Goal: Task Accomplishment & Management: Manage account settings

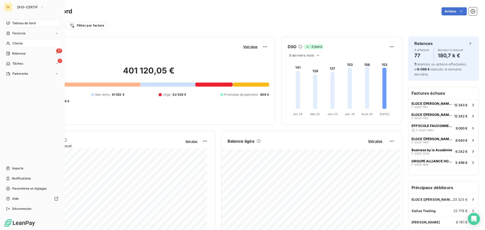
click at [14, 44] on span "Clients" at bounding box center [17, 43] width 10 height 5
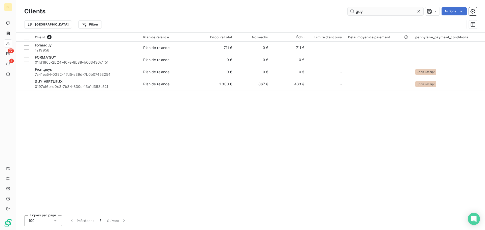
drag, startPoint x: 387, startPoint y: 7, endPoint x: 381, endPoint y: 15, distance: 10.0
click at [381, 15] on div "Clients guy Actions" at bounding box center [250, 11] width 453 height 11
click at [381, 15] on input "guy" at bounding box center [386, 11] width 76 height 8
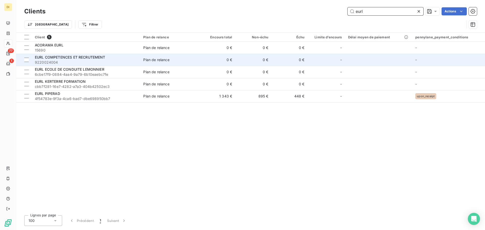
type input "eurl"
click at [103, 59] on span "EURL COMPETENCES ET RECRUTEMENT" at bounding box center [70, 57] width 70 height 4
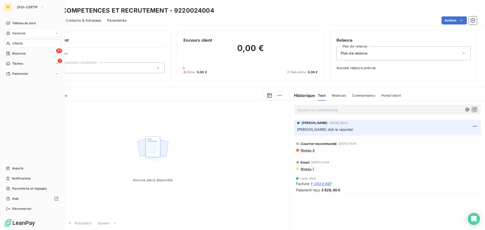
click at [14, 34] on span "Factures" at bounding box center [18, 33] width 13 height 5
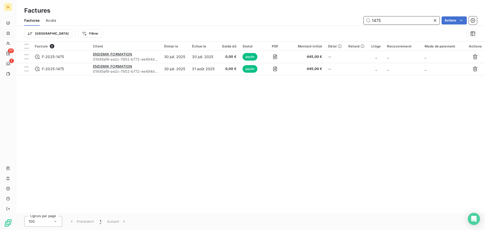
click at [376, 21] on input "1475" at bounding box center [402, 20] width 76 height 8
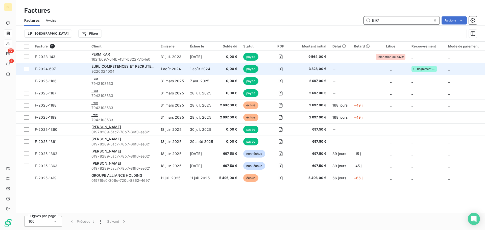
type input "697"
click at [126, 68] on div "EURL COMPETENCES ET RECRUTEMENT" at bounding box center [122, 66] width 63 height 5
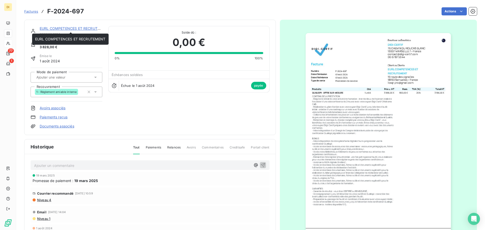
click at [83, 29] on link "EURL COMPETENCES ET RECRUTEMENT" at bounding box center [75, 28] width 70 height 4
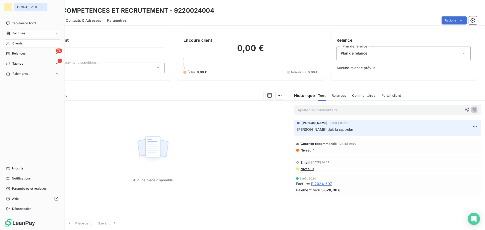
click at [26, 10] on button "DIGI-CERTIF" at bounding box center [30, 7] width 33 height 8
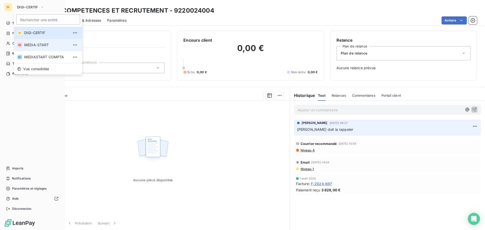
click at [35, 48] on li "ME MEDIA-START" at bounding box center [48, 45] width 68 height 12
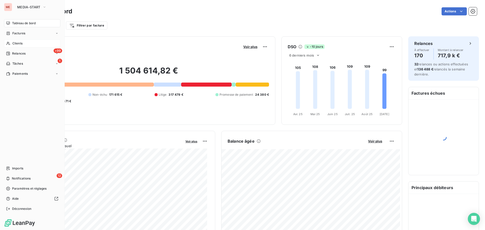
click at [15, 45] on span "Clients" at bounding box center [17, 43] width 10 height 5
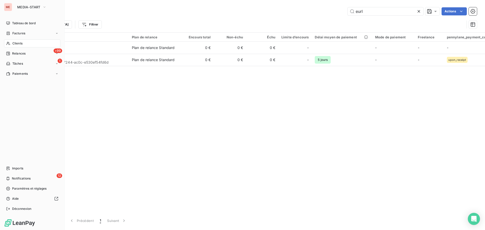
click at [15, 45] on span "Clients" at bounding box center [17, 43] width 10 height 5
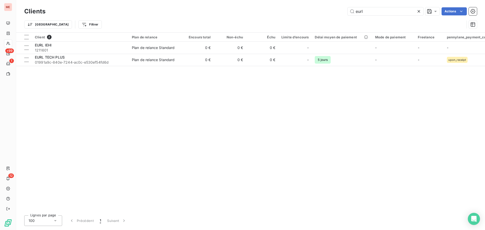
click at [418, 12] on icon at bounding box center [418, 11] width 5 height 5
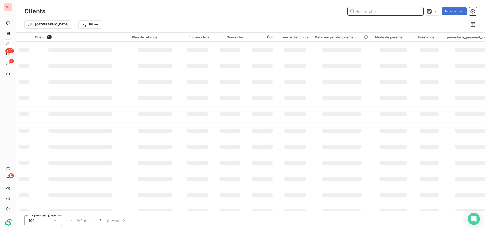
click at [401, 13] on input "text" at bounding box center [386, 11] width 76 height 8
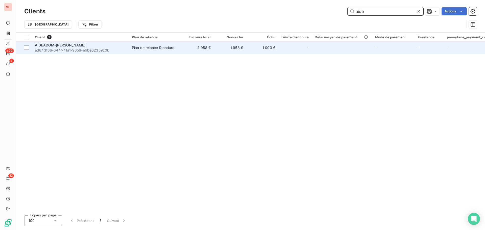
type input "aide"
click at [101, 48] on span "ed843f66-644f-41a1-9656-ebbe62359c0b" at bounding box center [80, 50] width 91 height 5
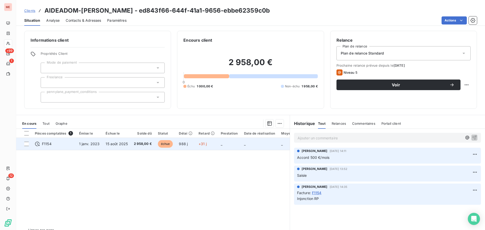
click at [121, 144] on span "15 août 2025" at bounding box center [117, 144] width 22 height 4
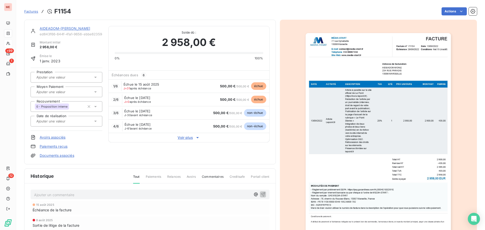
click at [51, 29] on link "AIDEADOM-[PERSON_NAME]" at bounding box center [65, 28] width 51 height 4
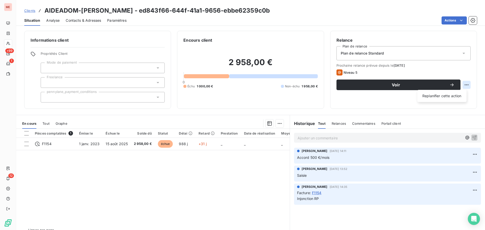
click at [462, 85] on html "ME +99 1 12 Clients AIDEADOM-[PERSON_NAME] - ed843f66-644f-41a1-9656-ebbe62359c…" at bounding box center [242, 115] width 485 height 230
click at [439, 97] on div "Replanifier cette action" at bounding box center [441, 96] width 45 height 8
select select "8"
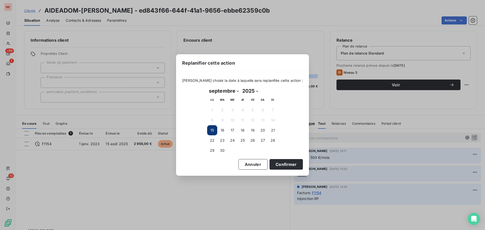
click at [246, 170] on div "[PERSON_NAME] choisir la date à laquelle sera replanifée cette action : [DATE] …" at bounding box center [242, 124] width 133 height 104
click at [246, 169] on button "Annuler" at bounding box center [252, 164] width 29 height 11
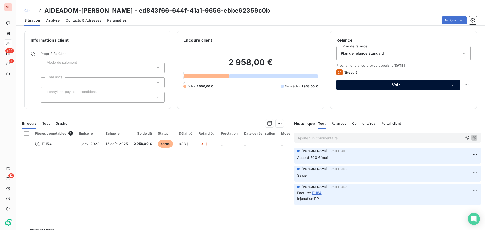
click at [357, 83] on span "Voir" at bounding box center [395, 85] width 107 height 4
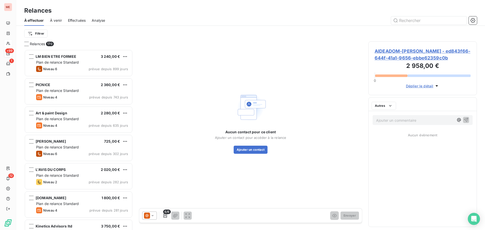
scroll to position [177, 105]
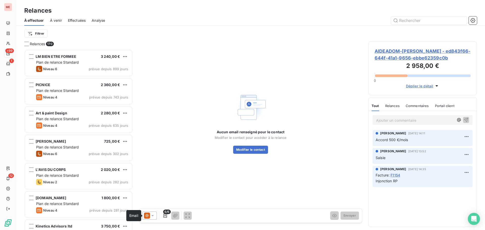
click at [149, 218] on icon at bounding box center [147, 216] width 6 height 6
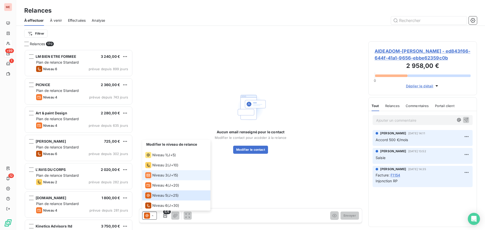
click at [161, 176] on span "Niveau 3" at bounding box center [159, 175] width 15 height 5
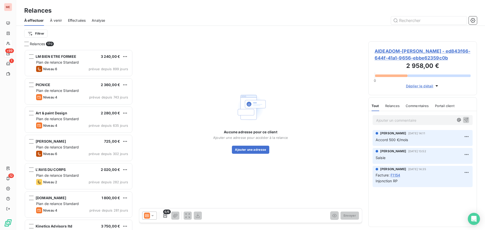
click at [417, 51] on span "AIDEADOM-[PERSON_NAME] - ed843f66-644f-41a1-9656-ebbe62359c0b" at bounding box center [423, 55] width 96 height 14
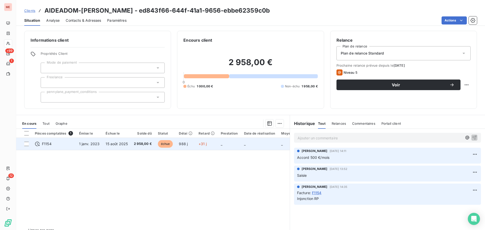
click at [140, 140] on td "2 958,00 €" at bounding box center [143, 144] width 24 height 12
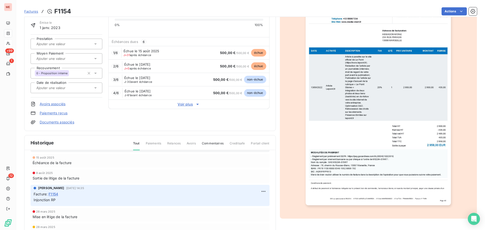
scroll to position [7, 0]
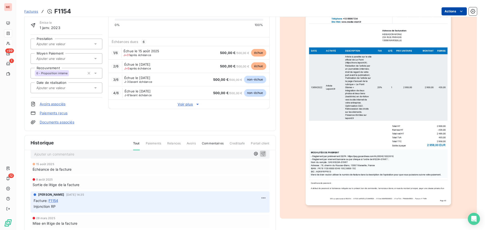
click at [443, 10] on html "ME +99 1 12 Factures F1154 Actions AIDEADOM-[PERSON_NAME] ed843f66-644f-41a1-96…" at bounding box center [242, 115] width 485 height 230
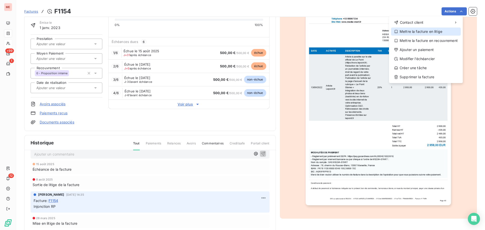
click at [427, 31] on div "Mettre la facture en litige" at bounding box center [426, 32] width 70 height 8
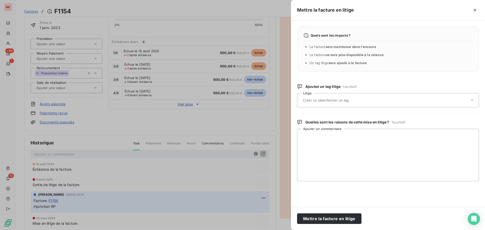
click at [317, 99] on input "text" at bounding box center [339, 100] width 74 height 5
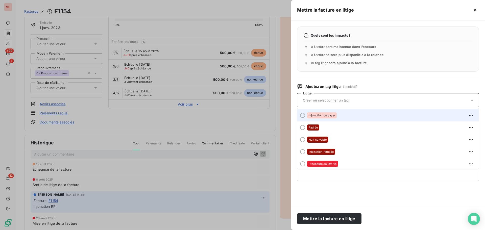
click at [324, 115] on span "Injonction de payer" at bounding box center [322, 115] width 27 height 3
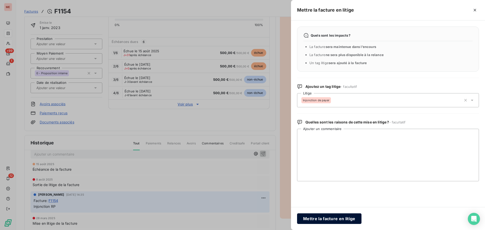
click at [330, 214] on button "Mettre la facture en litige" at bounding box center [329, 218] width 64 height 11
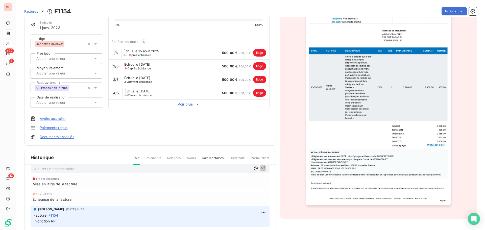
click at [27, 11] on span "Factures" at bounding box center [31, 11] width 14 height 4
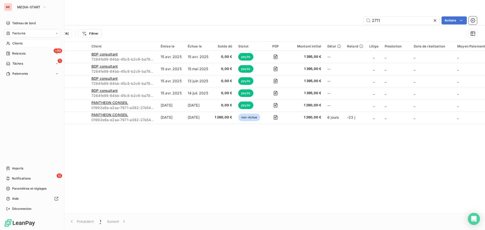
click at [10, 40] on div "Clients" at bounding box center [32, 43] width 56 height 8
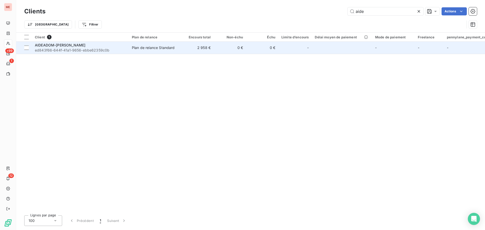
click at [61, 45] on span "AIDEADOM-[PERSON_NAME]" at bounding box center [60, 45] width 51 height 4
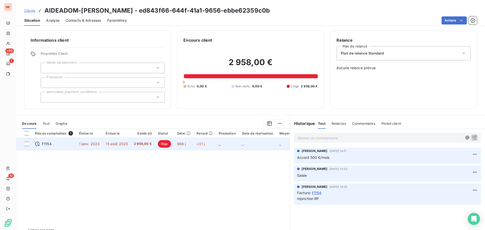
click at [132, 147] on td "2 958,00 €" at bounding box center [143, 144] width 24 height 12
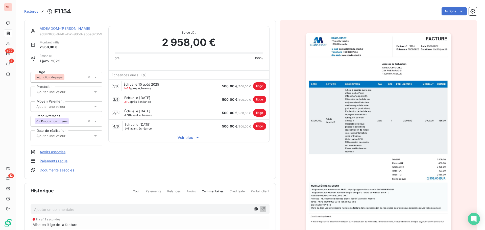
click at [53, 28] on link "AIDEADOM-[PERSON_NAME]" at bounding box center [65, 28] width 51 height 4
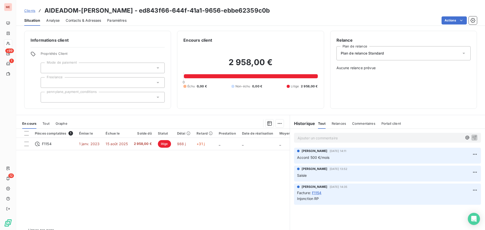
click at [91, 17] on div "Contacts & Adresses" at bounding box center [83, 20] width 35 height 11
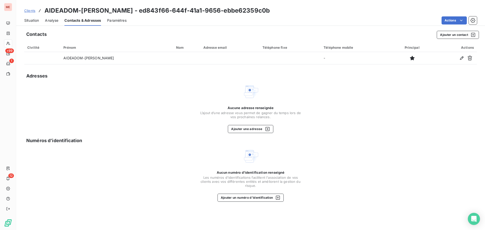
click at [31, 21] on span "Situation" at bounding box center [31, 20] width 15 height 5
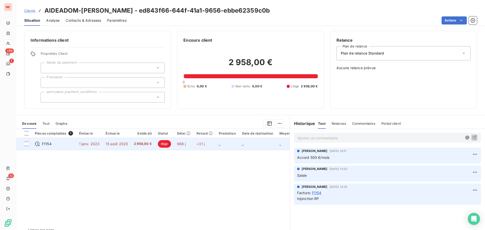
click at [126, 146] on td "15 août 2025" at bounding box center [117, 144] width 28 height 12
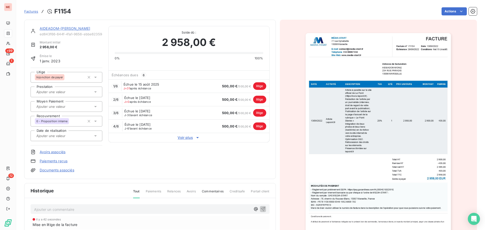
click at [58, 33] on span "ed843f66-644f-41a1-9656-ebbe62359c0b" at bounding box center [71, 34] width 63 height 4
click at [60, 28] on link "AIDEADOM-[PERSON_NAME]" at bounding box center [65, 28] width 51 height 4
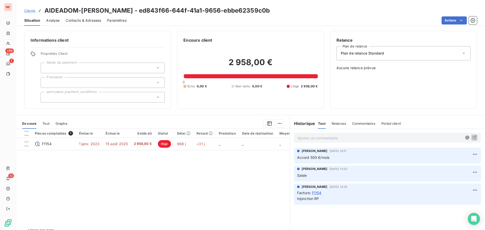
drag, startPoint x: 94, startPoint y: 22, endPoint x: 83, endPoint y: 18, distance: 12.5
click at [83, 18] on span "Contacts & Adresses" at bounding box center [83, 20] width 35 height 5
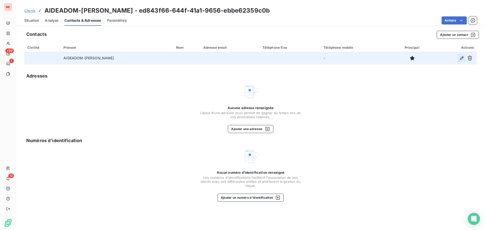
click at [462, 58] on icon "button" at bounding box center [461, 58] width 5 height 5
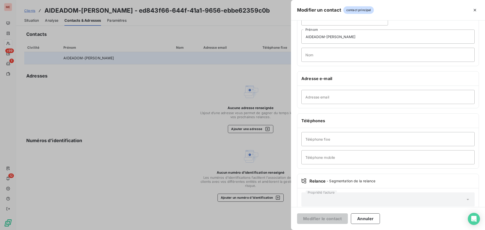
scroll to position [34, 0]
click at [155, 85] on div at bounding box center [242, 115] width 485 height 230
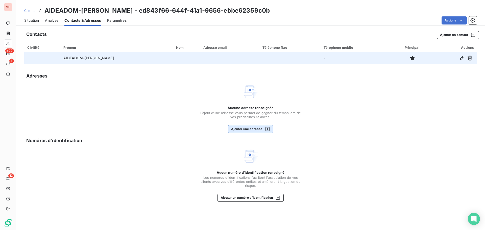
click at [254, 129] on button "Ajouter une adresse" at bounding box center [250, 129] width 45 height 8
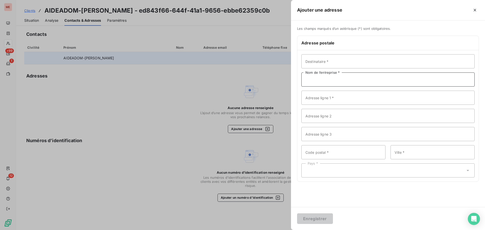
click at [312, 79] on input "Nom de l’entreprise *" at bounding box center [387, 79] width 173 height 14
type input "AIDEADOMIZ"
click at [321, 93] on input "Adresse ligne 1 *" at bounding box center [387, 98] width 173 height 14
type input "[STREET_ADDRESS]"
click at [316, 157] on input "Code postal *" at bounding box center [343, 152] width 84 height 14
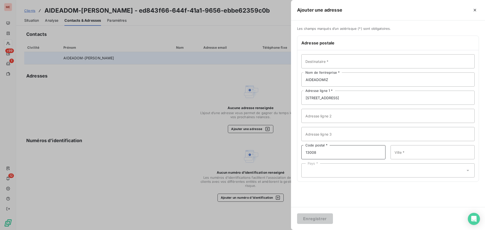
type input "13008"
click at [400, 150] on input "Ville *" at bounding box center [432, 152] width 84 height 14
type input "[GEOGRAPHIC_DATA]"
click at [385, 167] on div "Pays *" at bounding box center [387, 170] width 173 height 14
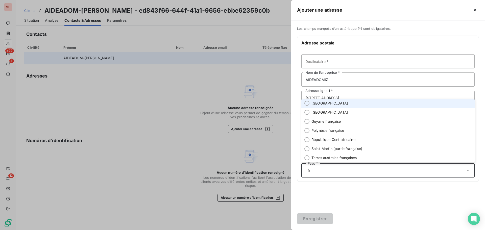
click at [312, 103] on span "[GEOGRAPHIC_DATA]" at bounding box center [329, 103] width 37 height 5
type input "fr"
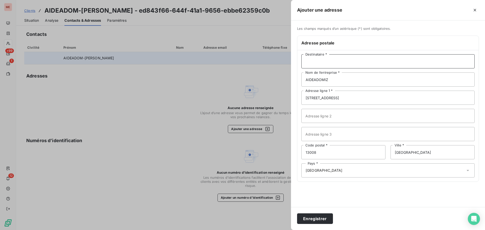
click at [328, 63] on input "Destinataire *" at bounding box center [387, 61] width 173 height 14
type input "[PERSON_NAME]"
click at [331, 79] on input "AIDEADOMIZ" at bounding box center [387, 79] width 173 height 14
type input "AIDEADOM-[PERSON_NAME]"
click at [313, 220] on button "Enregistrer" at bounding box center [315, 218] width 36 height 11
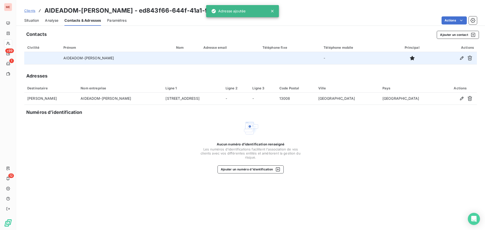
click at [29, 21] on span "Situation" at bounding box center [31, 20] width 15 height 5
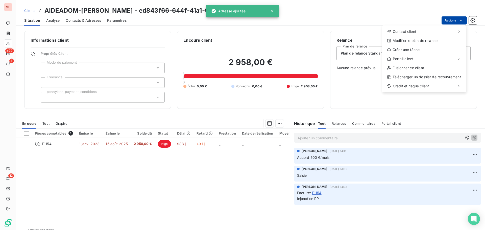
click at [457, 22] on html "ME +99 1 12 Clients AIDEADOM-[PERSON_NAME] - ed843f66-644f-41a1-9656-ebbe62359c…" at bounding box center [242, 115] width 485 height 230
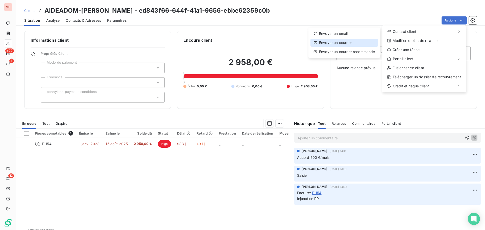
click at [348, 41] on div "Envoyer un courrier" at bounding box center [344, 43] width 68 height 8
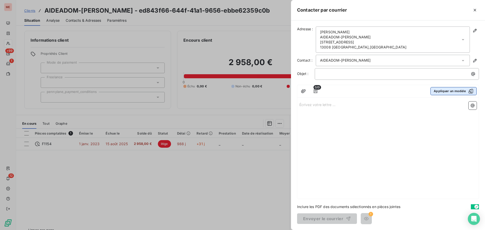
click at [439, 88] on button "Appliquer un modèle" at bounding box center [453, 91] width 46 height 8
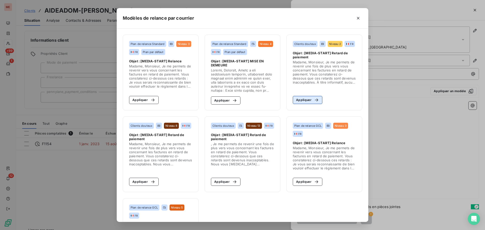
click at [306, 100] on button "Appliquer" at bounding box center [308, 100] width 30 height 8
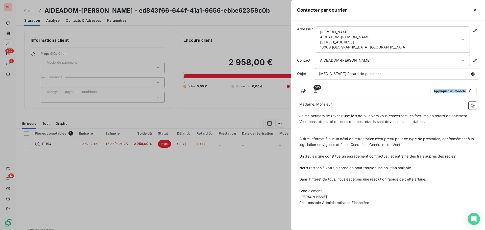
drag, startPoint x: 341, startPoint y: 100, endPoint x: 324, endPoint y: 98, distance: 17.3
click at [324, 98] on div "0/0 Appliquer un modèle Madame, Monsieur, ﻿ Je me permets de revenir une fois d…" at bounding box center [388, 201] width 182 height 233
drag, startPoint x: 335, startPoint y: 101, endPoint x: 330, endPoint y: 100, distance: 5.1
click at [330, 100] on div "Madame, Monsieur, ﻿ Je me permets de revenir une fois de plus vers vous concern…" at bounding box center [387, 209] width 181 height 218
click at [432, 88] on button "Appliquer un modèle" at bounding box center [453, 91] width 46 height 8
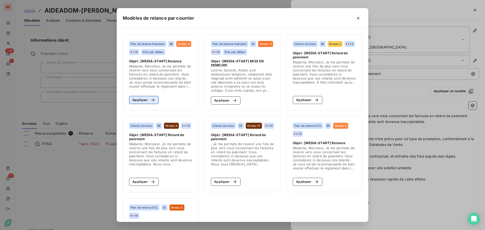
click at [140, 98] on button "Appliquer" at bounding box center [144, 100] width 30 height 8
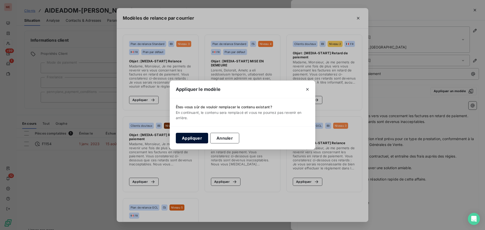
click at [192, 139] on button "Appliquer" at bounding box center [192, 138] width 32 height 11
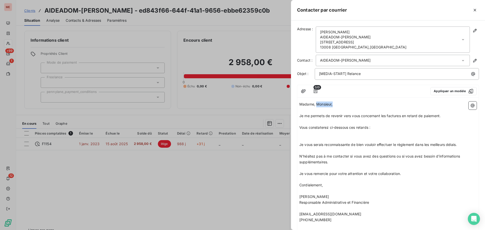
drag, startPoint x: 335, startPoint y: 103, endPoint x: 316, endPoint y: 104, distance: 19.2
click at [316, 104] on p "Madame, Monsieur," at bounding box center [387, 105] width 177 height 6
click at [309, 135] on p "﻿" at bounding box center [387, 133] width 177 height 6
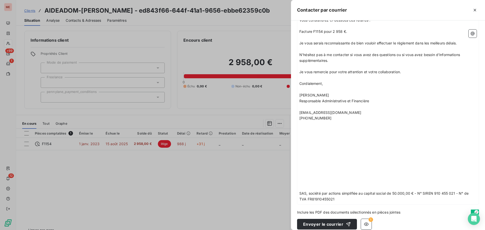
scroll to position [108, 0]
click at [324, 226] on button "Envoyer le courrier" at bounding box center [327, 223] width 60 height 11
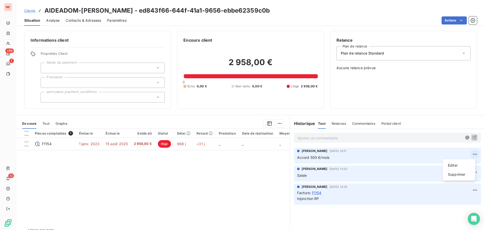
click at [470, 154] on html "ME +99 1 12 Clients AIDEADOM-[PERSON_NAME] - ed843f66-644f-41a1-9656-ebbe62359c…" at bounding box center [242, 115] width 485 height 230
drag, startPoint x: 401, startPoint y: 142, endPoint x: 381, endPoint y: 139, distance: 20.7
click at [381, 139] on html "ME +99 1 12 Clients AIDEADOM-[PERSON_NAME] - ed843f66-644f-41a1-9656-ebbe62359c…" at bounding box center [242, 115] width 485 height 230
click at [381, 139] on p "Ajouter un commentaire ﻿" at bounding box center [380, 138] width 165 height 6
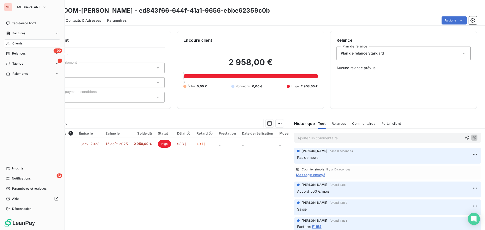
click at [11, 41] on div "Clients" at bounding box center [32, 43] width 56 height 8
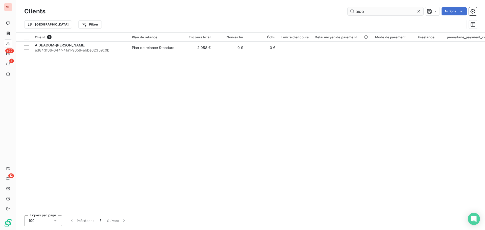
click at [393, 12] on input "aide" at bounding box center [386, 11] width 76 height 8
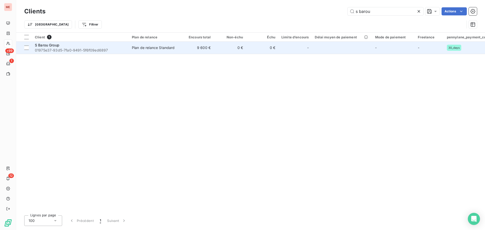
type input "s barou"
click at [102, 46] on div "S Barou Group" at bounding box center [80, 45] width 91 height 5
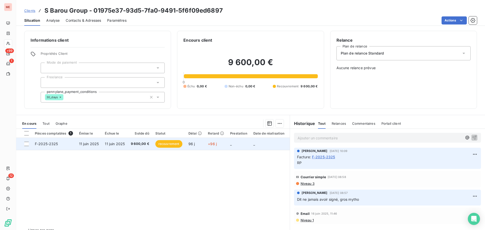
click at [117, 142] on span "11 juin 2025" at bounding box center [115, 144] width 20 height 4
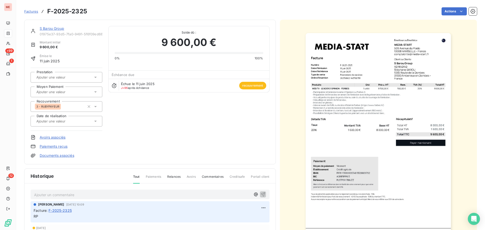
click at [56, 26] on div "S Barou Group" at bounding box center [71, 28] width 63 height 5
click at [54, 30] on link "S Barou Group" at bounding box center [52, 28] width 25 height 4
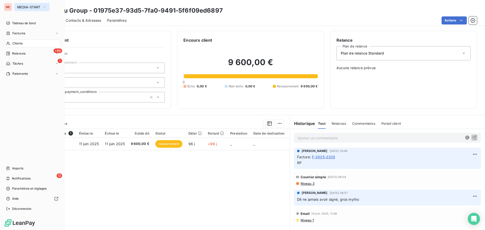
click at [28, 7] on span "MEDIA-START" at bounding box center [28, 7] width 23 height 4
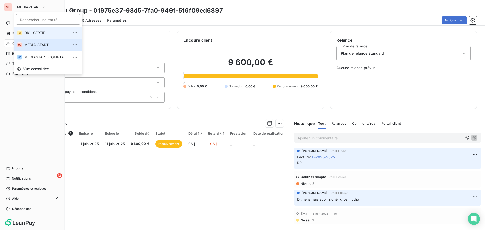
click at [32, 33] on span "DIGI-CERTIF" at bounding box center [46, 32] width 45 height 5
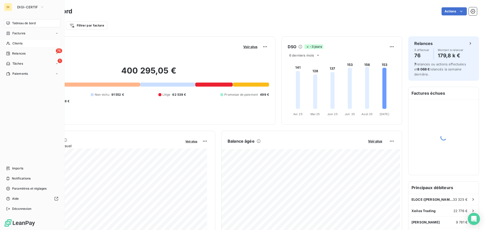
click at [22, 40] on div "Clients" at bounding box center [32, 43] width 56 height 8
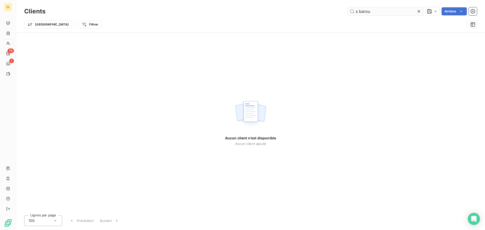
click at [377, 12] on input "s barou" at bounding box center [386, 11] width 76 height 8
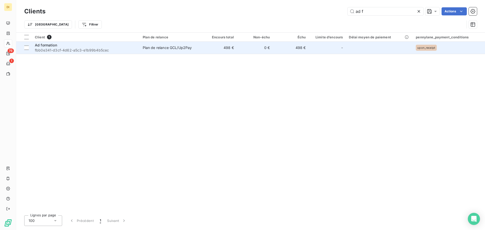
type input "ad f"
click at [117, 44] on div "Ad formation" at bounding box center [86, 45] width 102 height 5
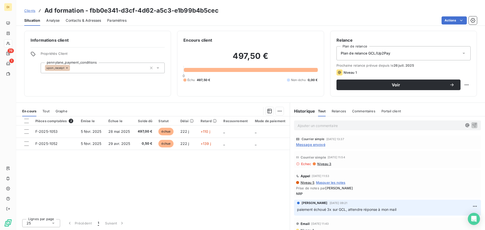
click at [316, 146] on span "Message envoyé" at bounding box center [310, 144] width 29 height 5
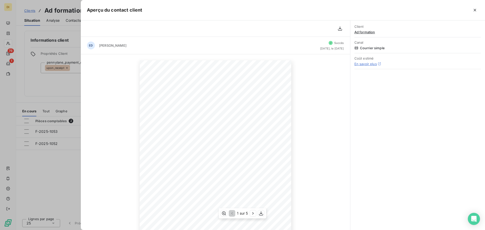
scroll to position [51, 0]
click at [57, 170] on div at bounding box center [242, 115] width 485 height 230
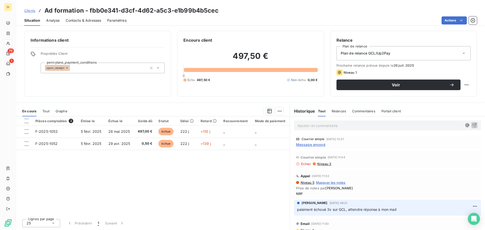
click at [325, 165] on span "Niveau 3" at bounding box center [324, 164] width 14 height 4
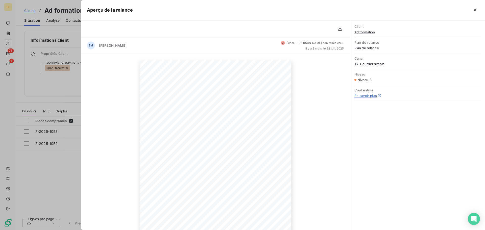
click at [44, 185] on div at bounding box center [242, 115] width 485 height 230
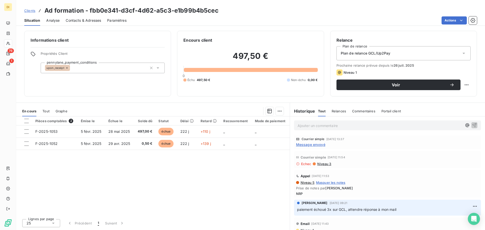
click at [299, 143] on span "Message envoyé" at bounding box center [310, 144] width 29 height 5
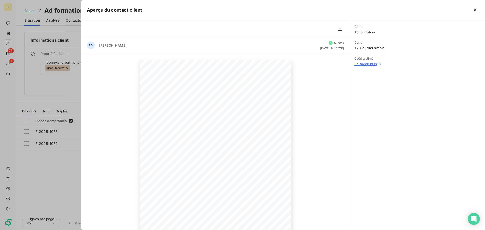
click at [43, 184] on div at bounding box center [242, 115] width 485 height 230
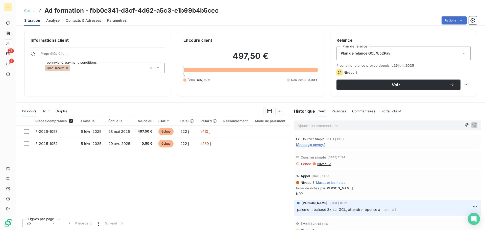
click at [72, 18] on span "Contacts & Adresses" at bounding box center [83, 20] width 35 height 5
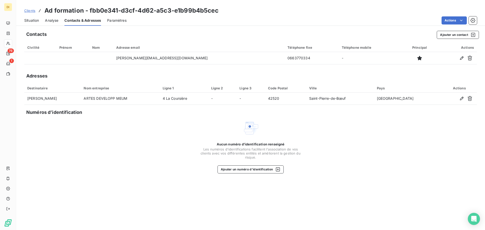
click at [30, 18] on span "Situation" at bounding box center [31, 20] width 15 height 5
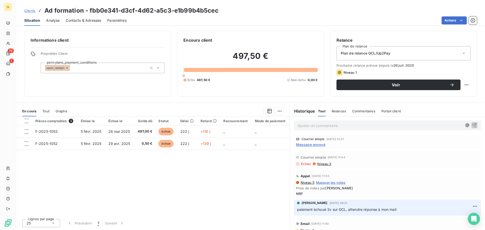
click at [82, 16] on div "Contacts & Adresses" at bounding box center [83, 20] width 35 height 11
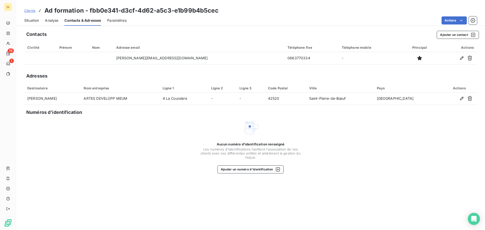
click at [34, 16] on div "Situation" at bounding box center [31, 20] width 15 height 11
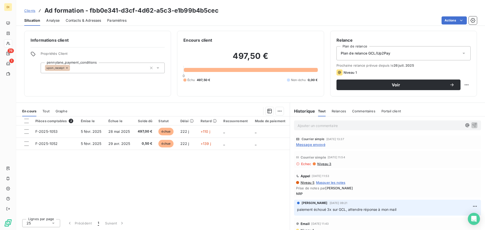
click at [81, 20] on span "Contacts & Adresses" at bounding box center [83, 20] width 35 height 5
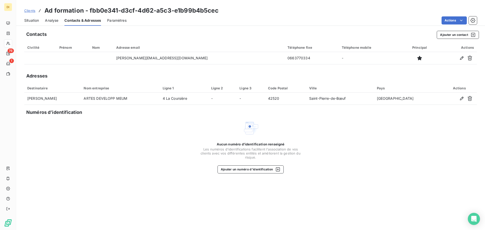
click at [28, 19] on span "Situation" at bounding box center [31, 20] width 15 height 5
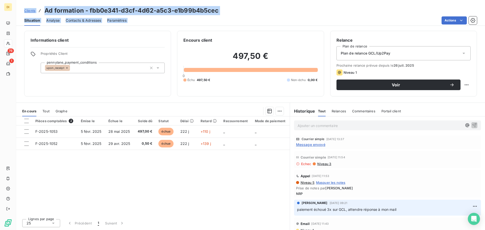
drag, startPoint x: 16, startPoint y: 42, endPoint x: 4, endPoint y: 43, distance: 12.2
click at [4, 43] on div "DI 76 1 Clients Ad formation - fbb0e341-d3cf-4d62-a5c3-e1b99b4b5cec Situation A…" at bounding box center [242, 115] width 485 height 230
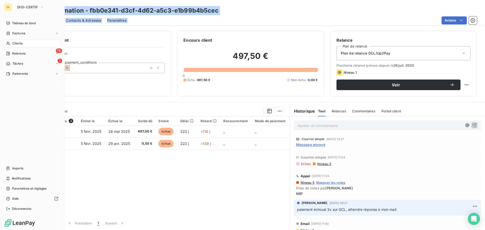
click at [15, 43] on span "Clients" at bounding box center [17, 43] width 10 height 5
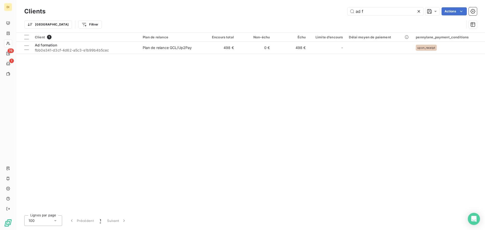
click at [59, 54] on table "Client 1 Plan de relance Encours total Non-échu Échu Limite d’encours Délai moy…" at bounding box center [250, 43] width 469 height 21
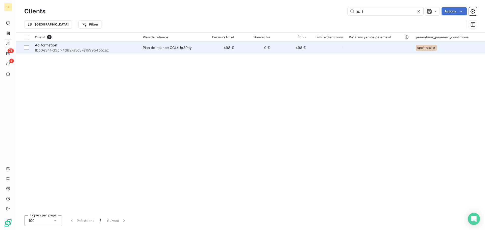
click at [65, 53] on td "Ad formation fbb0e341-d3cf-4d62-a5c3-e1b99b4b5cec" at bounding box center [86, 48] width 108 height 12
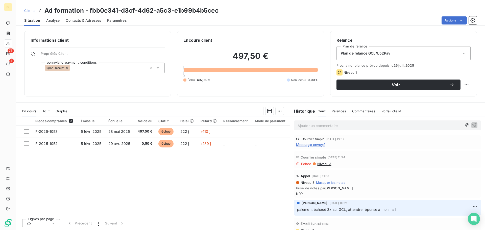
click at [75, 19] on span "Contacts & Adresses" at bounding box center [83, 20] width 35 height 5
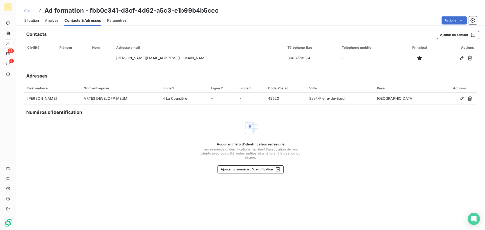
click at [27, 20] on span "Situation" at bounding box center [31, 20] width 15 height 5
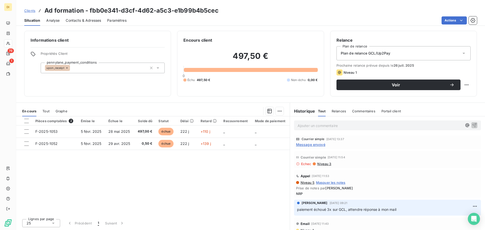
click at [318, 145] on span "Message envoyé" at bounding box center [310, 144] width 29 height 5
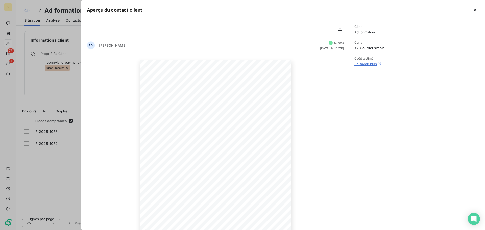
click at [51, 154] on div at bounding box center [242, 115] width 485 height 230
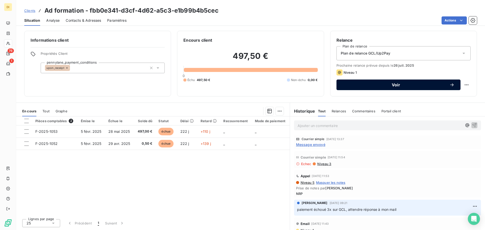
click at [381, 84] on span "Voir" at bounding box center [395, 85] width 107 height 4
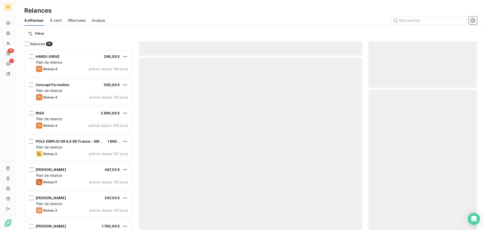
scroll to position [177, 105]
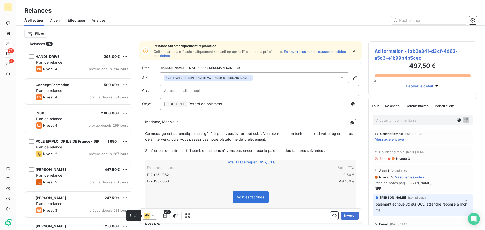
click at [149, 216] on icon at bounding box center [147, 216] width 6 height 6
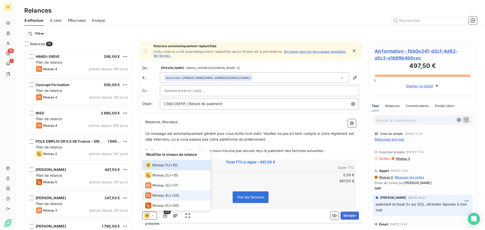
click at [163, 194] on span "Niveau 4" at bounding box center [159, 195] width 15 height 5
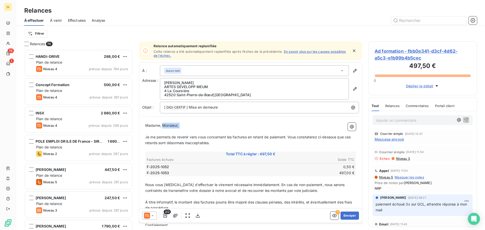
drag, startPoint x: 189, startPoint y: 129, endPoint x: 162, endPoint y: 126, distance: 26.9
click at [162, 126] on div "Madame, Monsieur, ﻿ Je me permets de revenir vers vous concernant les factures …" at bounding box center [250, 225] width 211 height 204
click at [346, 218] on button "Envoyer" at bounding box center [349, 216] width 18 height 8
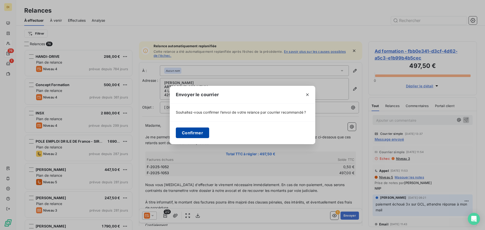
click at [187, 132] on button "Confirmer" at bounding box center [192, 133] width 33 height 11
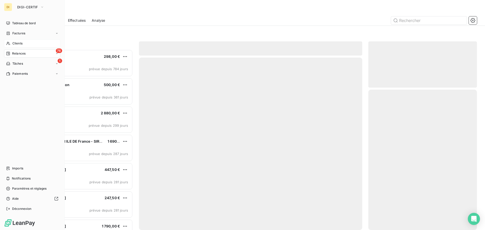
click at [13, 43] on span "Clients" at bounding box center [17, 43] width 10 height 5
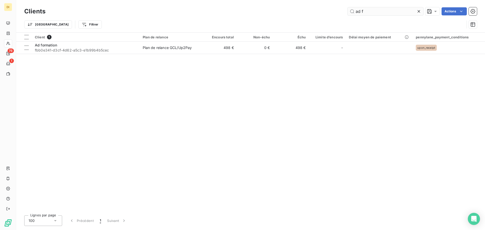
click at [388, 13] on input "ad f" at bounding box center [386, 11] width 76 height 8
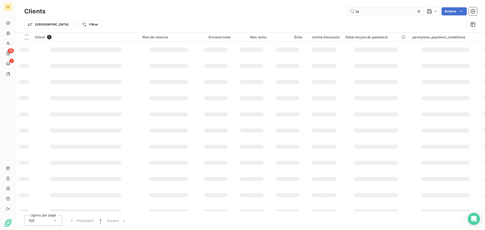
type input "ia a"
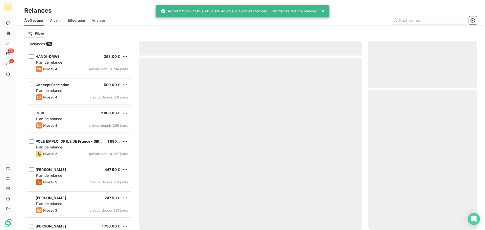
scroll to position [177, 105]
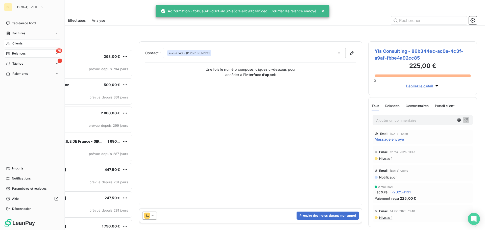
click at [14, 42] on span "Clients" at bounding box center [17, 43] width 10 height 5
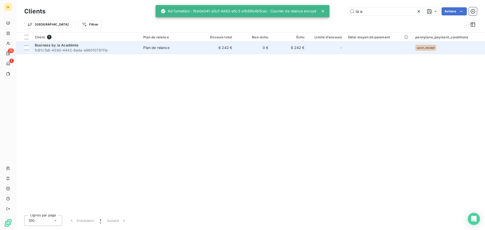
click at [134, 53] on td "Business by ia Académie fc61c7a6-4380-4442-8eda-e9601078111e" at bounding box center [86, 48] width 108 height 12
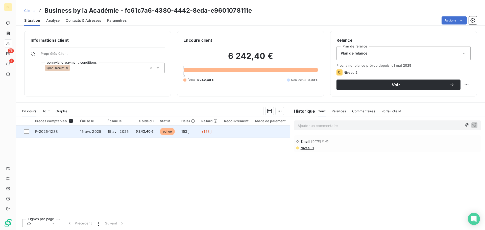
click at [122, 133] on span "15 avr. 2025" at bounding box center [118, 131] width 21 height 4
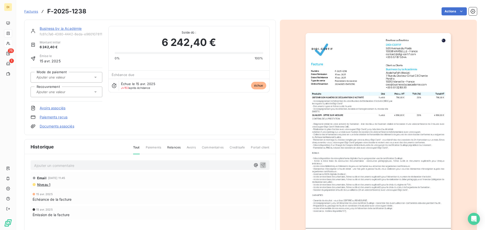
click at [70, 27] on link "Business by ia Académie" at bounding box center [61, 28] width 42 height 4
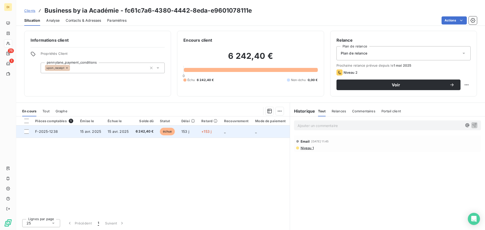
click at [114, 133] on span "15 avr. 2025" at bounding box center [118, 131] width 21 height 4
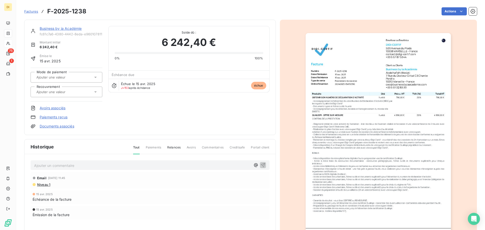
click at [66, 96] on div at bounding box center [67, 92] width 72 height 11
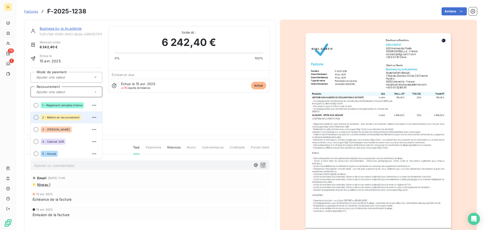
click at [66, 118] on span "2 - Mettre en recouvrement" at bounding box center [60, 117] width 37 height 3
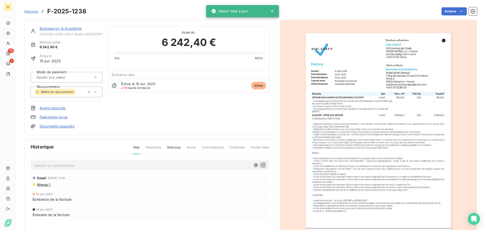
click at [55, 30] on link "Business by ia Académie" at bounding box center [61, 28] width 42 height 4
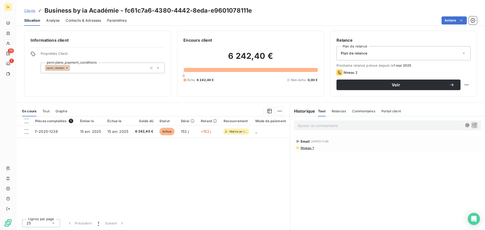
click at [97, 95] on div "Informations client Propriétés Client pennylane_payment_conditions upon_receipt" at bounding box center [97, 64] width 147 height 66
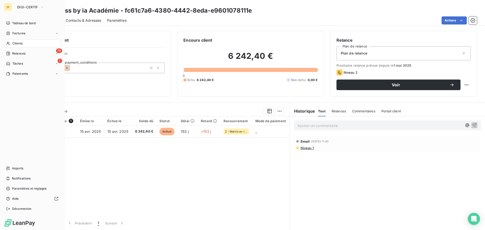
click at [13, 44] on span "Clients" at bounding box center [17, 43] width 10 height 5
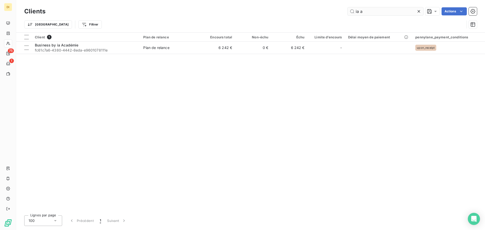
click at [355, 14] on input "ia a" at bounding box center [386, 11] width 76 height 8
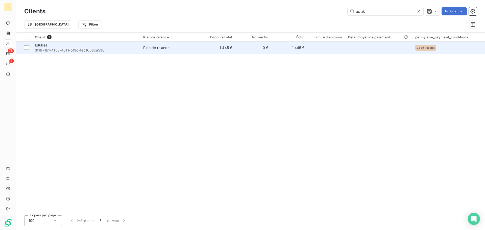
type input "eduk"
click at [212, 48] on td "1 445 €" at bounding box center [217, 48] width 36 height 12
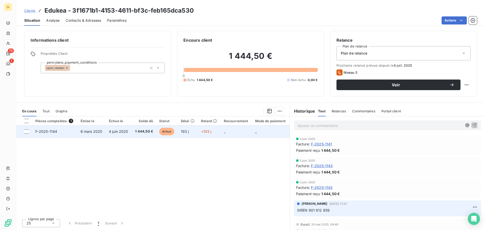
click at [120, 131] on span "4 juin 2025" at bounding box center [118, 131] width 19 height 4
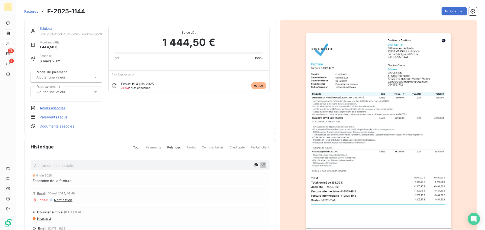
click at [48, 29] on link "Edukea" at bounding box center [46, 28] width 13 height 4
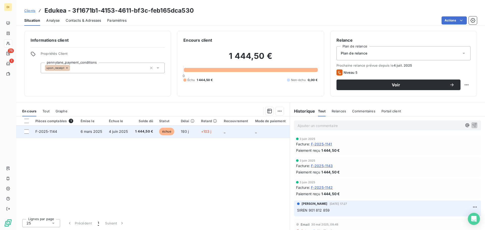
click at [107, 131] on td "4 juin 2025" at bounding box center [119, 132] width 26 height 12
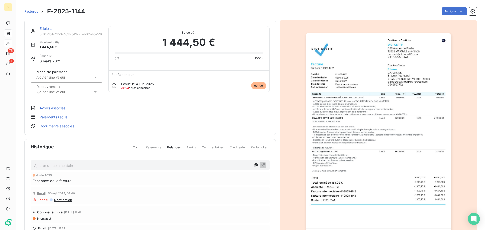
click at [47, 27] on link "Edukea" at bounding box center [46, 28] width 13 height 4
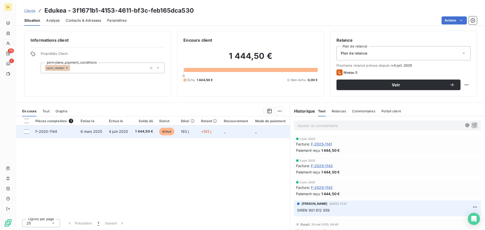
click at [125, 129] on span "4 juin 2025" at bounding box center [118, 131] width 19 height 4
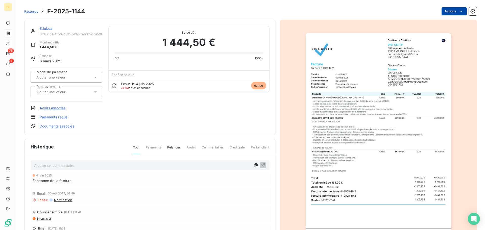
click at [446, 12] on html "DI 75 1 Factures F-2025-1144 Actions Edukea 3f1671b1-4153-4611-bf3c-feb165dca53…" at bounding box center [242, 115] width 485 height 230
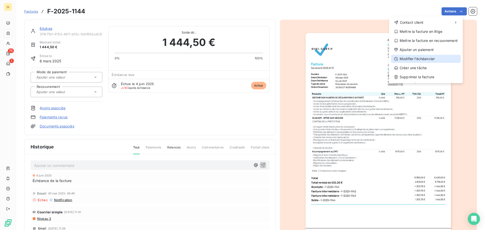
click at [419, 59] on div "Modifier l’échéancier" at bounding box center [426, 59] width 70 height 8
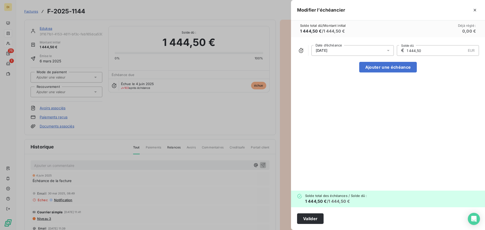
click at [352, 52] on div "[DATE]" at bounding box center [352, 50] width 82 height 11
click at [438, 106] on div "[DATE] Date d’échéance € 1 444,50 EUR Solde dû Ajouter une échéance" at bounding box center [388, 114] width 194 height 154
click at [473, 11] on icon "button" at bounding box center [474, 10] width 5 height 5
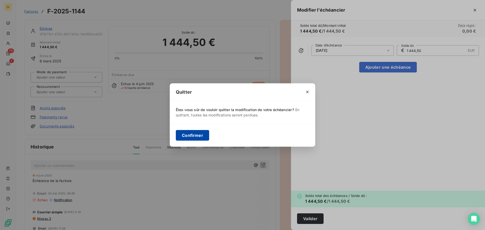
click at [192, 136] on button "Confirmer" at bounding box center [192, 135] width 33 height 11
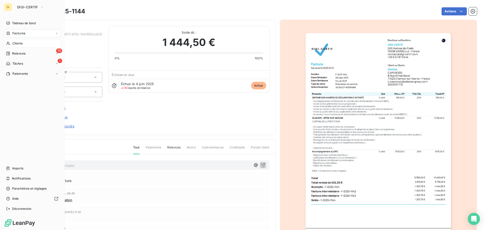
click at [10, 42] on icon at bounding box center [8, 43] width 4 height 4
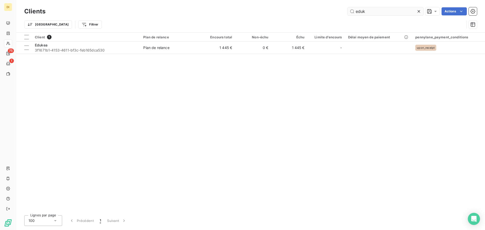
click at [358, 10] on input "eduk" at bounding box center [386, 11] width 76 height 8
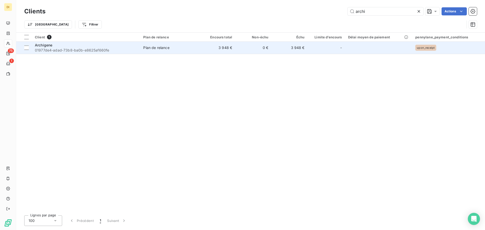
type input "archi"
click at [63, 49] on span "01977de4-adad-73b8-ba0b-e8625af660fe" at bounding box center [86, 50] width 102 height 5
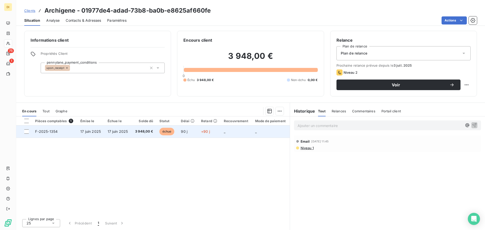
click at [102, 133] on td "17 juin 2025" at bounding box center [90, 132] width 27 height 12
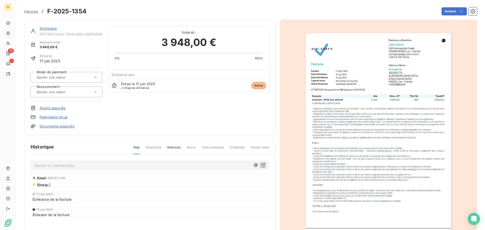
click at [48, 27] on link "Archigene" at bounding box center [48, 28] width 17 height 4
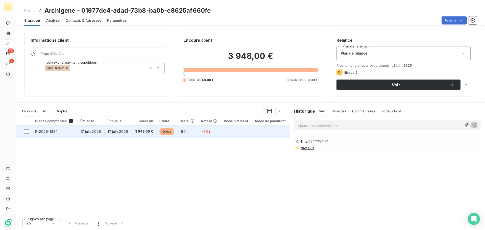
click at [110, 133] on span "17 juin 2025" at bounding box center [118, 131] width 20 height 4
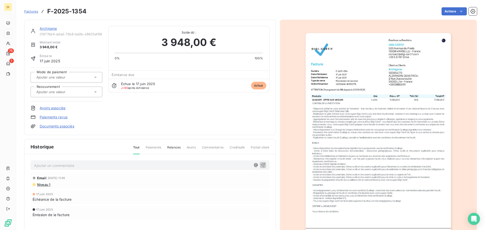
click at [48, 29] on link "Archigene" at bounding box center [48, 28] width 17 height 4
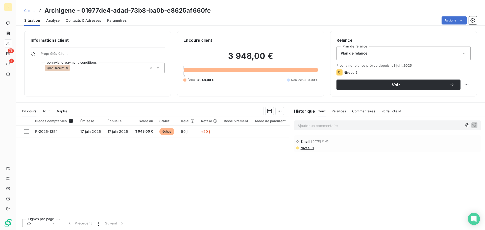
click at [310, 129] on div "Ajouter un commentaire ﻿" at bounding box center [387, 125] width 187 height 10
click at [312, 127] on p "Ajouter un commentaire ﻿" at bounding box center [380, 126] width 165 height 6
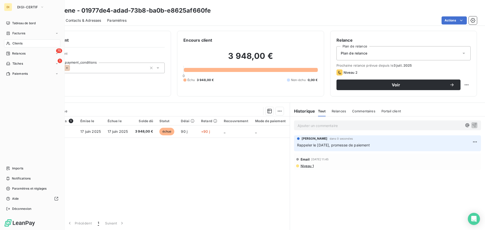
click at [7, 41] on div "Clients" at bounding box center [32, 43] width 56 height 8
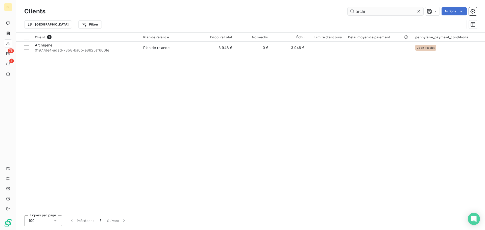
click at [363, 15] on input "archi" at bounding box center [386, 11] width 76 height 8
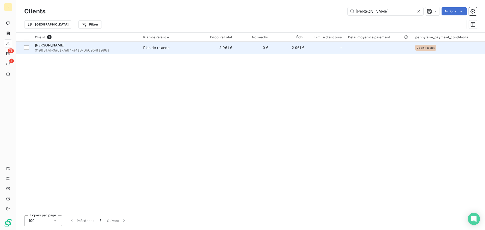
type input "[PERSON_NAME]"
click at [53, 48] on span "0196817d-0a6a-7e64-a4a8-6b0954fa998a" at bounding box center [86, 50] width 102 height 5
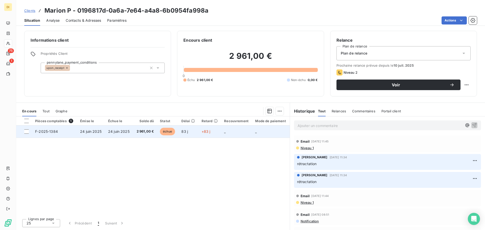
click at [138, 131] on span "2 961,00 €" at bounding box center [145, 131] width 18 height 5
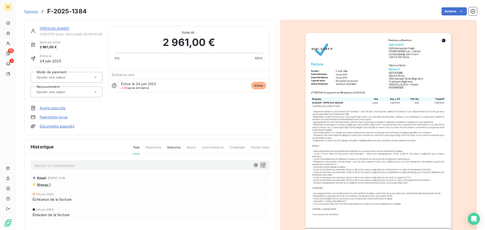
click at [49, 30] on link "[PERSON_NAME]" at bounding box center [55, 28] width 30 height 4
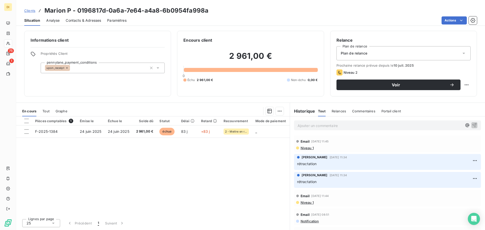
click at [91, 22] on span "Contacts & Adresses" at bounding box center [83, 20] width 35 height 5
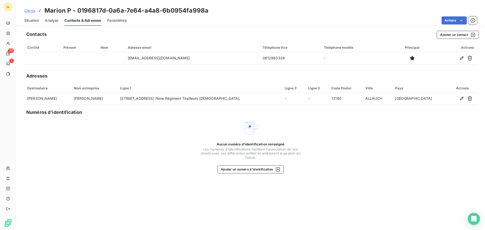
click at [28, 18] on span "Situation" at bounding box center [31, 20] width 15 height 5
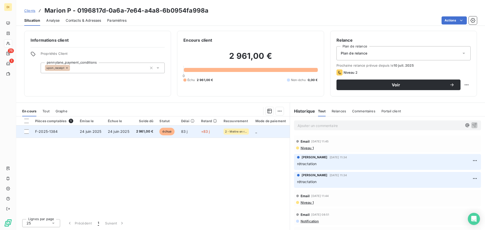
click at [144, 130] on span "2 961,00 €" at bounding box center [145, 131] width 18 height 5
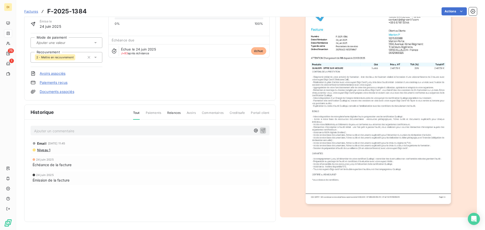
scroll to position [35, 0]
click at [337, 149] on img "button" at bounding box center [378, 101] width 145 height 206
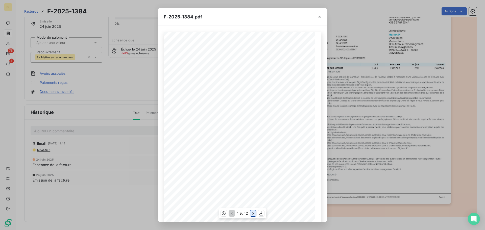
click at [253, 215] on icon "button" at bounding box center [253, 213] width 5 height 5
click at [123, 154] on div "F-2025-1384.pdf 2 467,50 € 493,50 € 2 961,00 € Détails TVA Taux Montant TVA Bas…" at bounding box center [242, 115] width 485 height 230
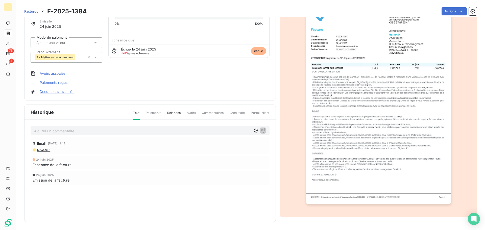
scroll to position [0, 0]
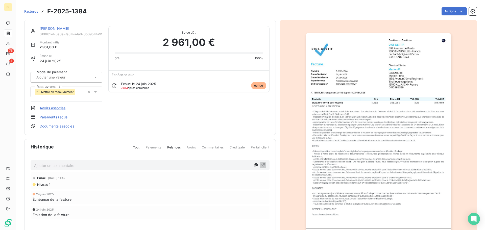
click at [45, 29] on link "[PERSON_NAME]" at bounding box center [55, 28] width 30 height 4
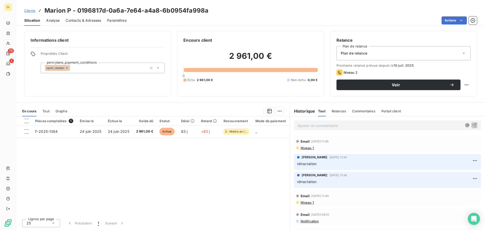
click at [299, 130] on div "Ajouter un commentaire ﻿" at bounding box center [387, 125] width 187 height 10
click at [307, 127] on p "Ajouter un commentaire ﻿" at bounding box center [380, 126] width 165 height 6
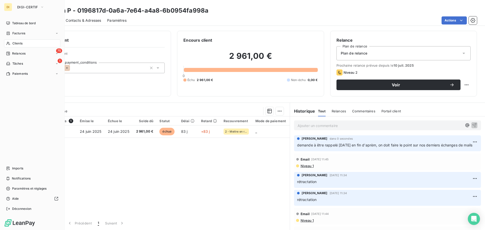
click at [10, 46] on div "Clients" at bounding box center [32, 43] width 56 height 8
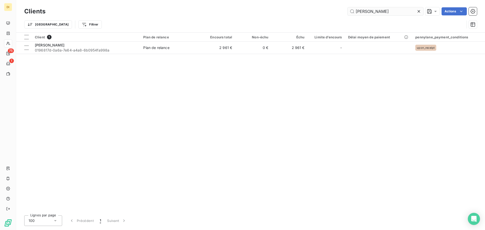
drag, startPoint x: 379, startPoint y: 16, endPoint x: 378, endPoint y: 9, distance: 7.3
click at [378, 9] on div "Clients [PERSON_NAME] p Actions" at bounding box center [250, 11] width 453 height 11
click at [378, 9] on input "[PERSON_NAME]" at bounding box center [386, 11] width 76 height 8
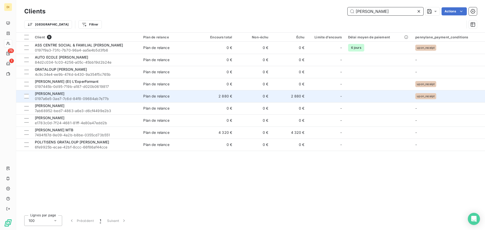
type input "[PERSON_NAME]"
click at [93, 94] on div "[PERSON_NAME]" at bounding box center [86, 93] width 102 height 5
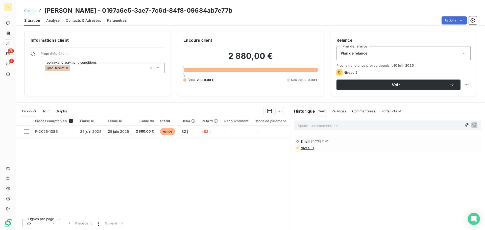
click at [87, 21] on span "Contacts & Adresses" at bounding box center [83, 20] width 35 height 5
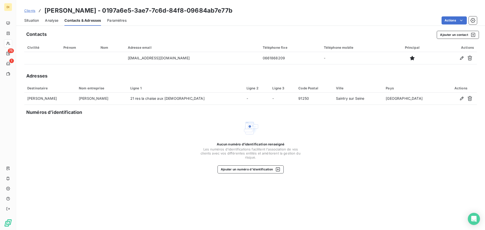
click at [30, 22] on span "Situation" at bounding box center [31, 20] width 15 height 5
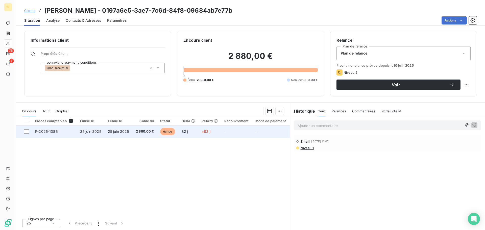
click at [133, 129] on td "2 880,00 €" at bounding box center [144, 132] width 25 height 12
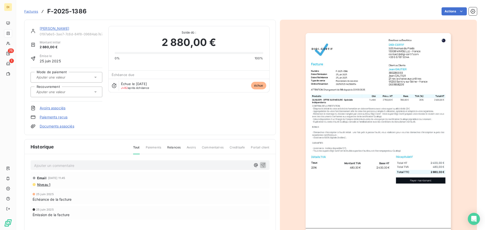
click at [59, 27] on link "[PERSON_NAME]" at bounding box center [55, 28] width 30 height 4
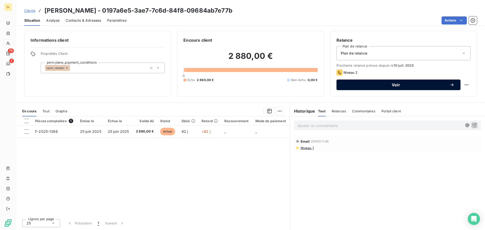
click at [364, 84] on span "Voir" at bounding box center [395, 85] width 107 height 4
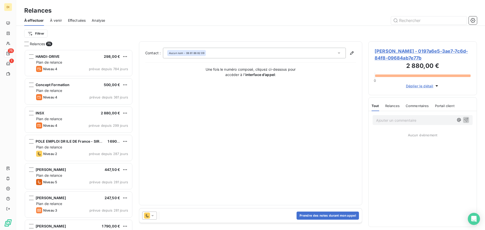
scroll to position [177, 105]
click at [306, 215] on button "Prendre des notes durant mon appel" at bounding box center [328, 216] width 62 height 8
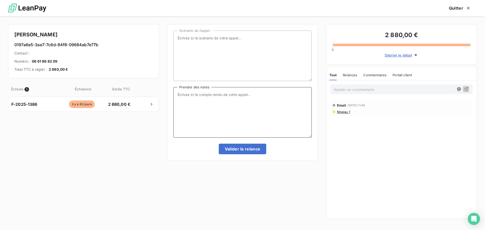
click at [236, 91] on textarea "Prendre des notes" at bounding box center [242, 112] width 138 height 51
type textarea "NRP"
click at [235, 148] on button "Valider la relance" at bounding box center [243, 149] width 48 height 11
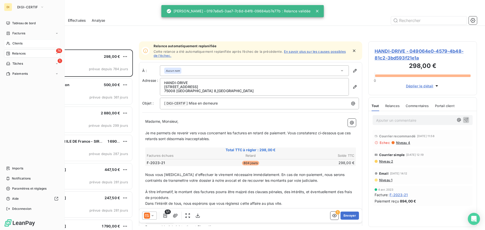
click at [8, 43] on icon at bounding box center [8, 43] width 4 height 4
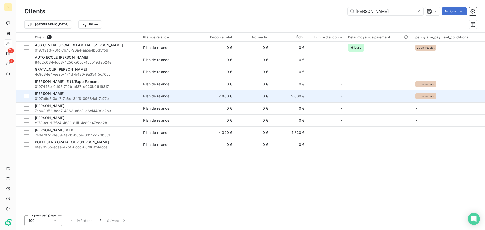
click at [56, 94] on span "[PERSON_NAME]" at bounding box center [50, 93] width 30 height 4
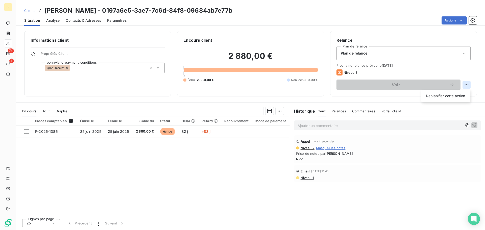
click at [468, 86] on html "DI 74 1 Clients [PERSON_NAME] - 0197a6e5-3ae7-7c6d-84f8-09684ab7e77b Situation …" at bounding box center [242, 115] width 485 height 230
click at [458, 92] on div "Replanifier cette action" at bounding box center [445, 96] width 45 height 8
select select "8"
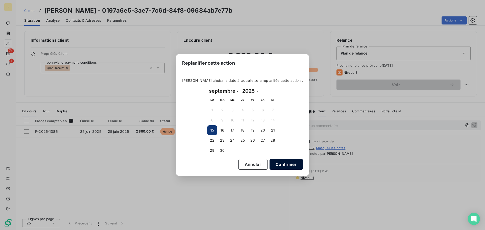
click at [279, 164] on button "Confirmer" at bounding box center [286, 164] width 33 height 11
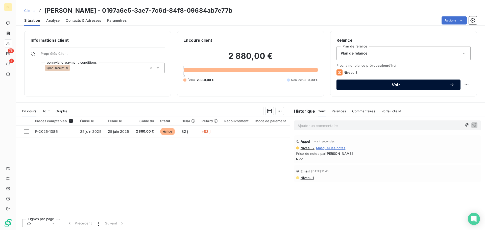
click at [383, 85] on span "Voir" at bounding box center [395, 85] width 107 height 4
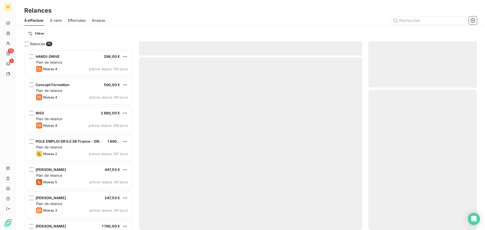
scroll to position [177, 105]
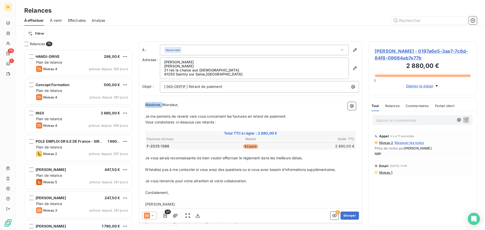
drag, startPoint x: 162, startPoint y: 106, endPoint x: 138, endPoint y: 104, distance: 23.3
click at [138, 104] on div "Relances 75 HANDI-DRIVE 298,00 € Plan de relance Niveau 4 prévue depuis 784 jou…" at bounding box center [250, 135] width 469 height 189
click at [208, 103] on p "Monsieur," at bounding box center [250, 105] width 211 height 6
click at [342, 212] on button "Envoyer" at bounding box center [349, 216] width 18 height 8
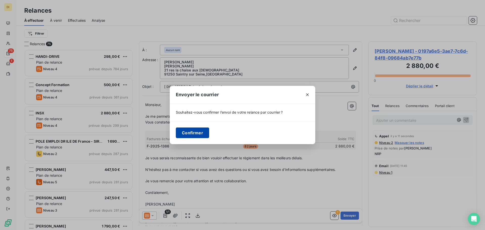
click at [182, 129] on button "Confirmer" at bounding box center [192, 133] width 33 height 11
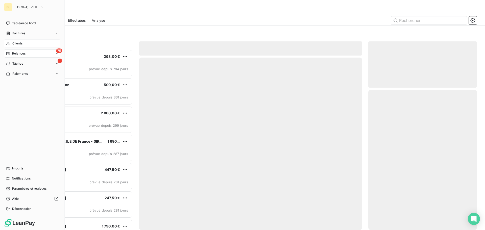
click at [8, 41] on div "Clients" at bounding box center [32, 43] width 56 height 8
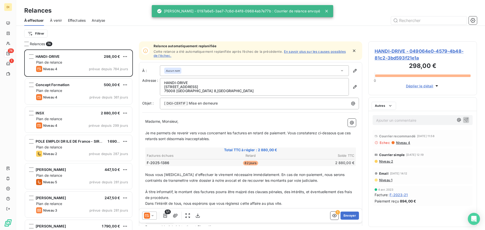
scroll to position [177, 105]
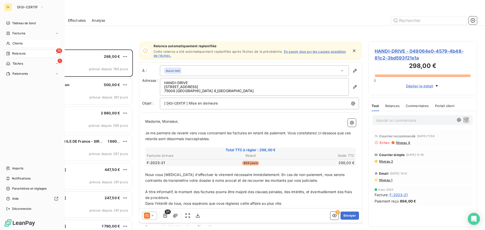
click at [15, 44] on span "Clients" at bounding box center [17, 43] width 10 height 5
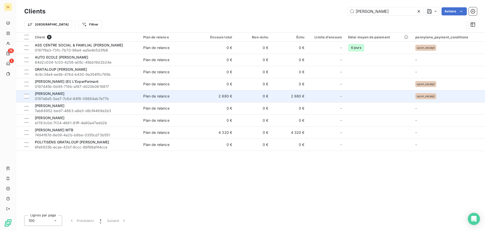
click at [62, 97] on span "0197a6e5-3ae7-7c6d-84f8-09684ab7e77b" at bounding box center [86, 98] width 102 height 5
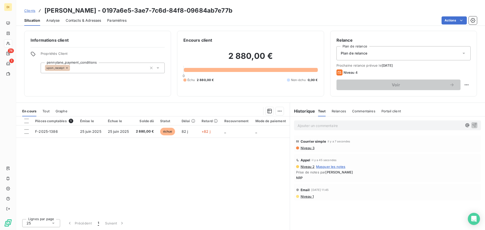
click at [77, 18] on span "Contacts & Adresses" at bounding box center [83, 20] width 35 height 5
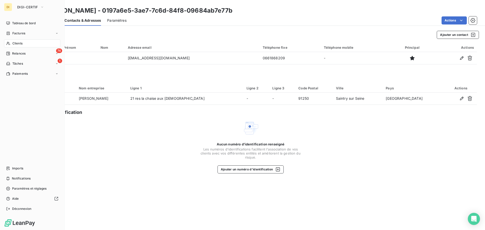
click at [9, 43] on icon at bounding box center [8, 43] width 4 height 4
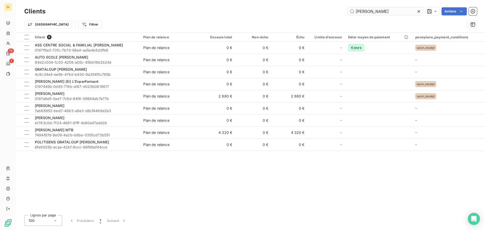
click at [369, 13] on input "[PERSON_NAME]" at bounding box center [386, 11] width 76 height 8
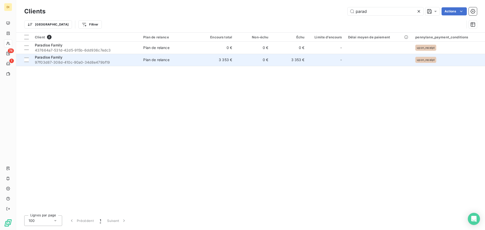
type input "parad"
click at [90, 59] on div "Paradise Family" at bounding box center [86, 57] width 102 height 5
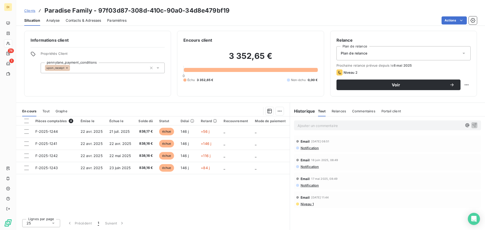
click at [77, 23] on span "Contacts & Adresses" at bounding box center [83, 20] width 35 height 5
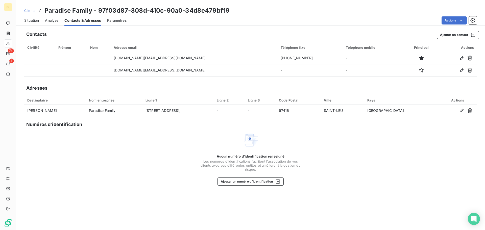
click at [30, 21] on span "Situation" at bounding box center [31, 20] width 15 height 5
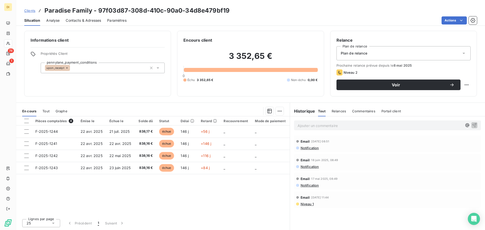
click at [76, 21] on span "Contacts & Adresses" at bounding box center [83, 20] width 35 height 5
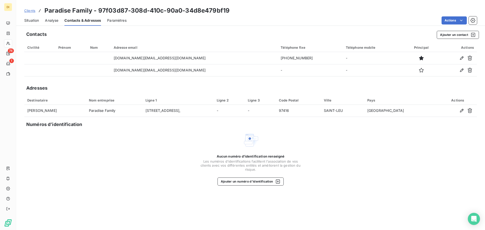
click at [33, 23] on span "Situation" at bounding box center [31, 20] width 15 height 5
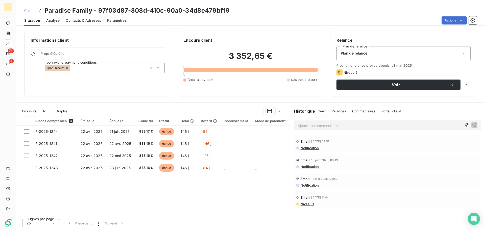
click at [83, 19] on span "Contacts & Adresses" at bounding box center [83, 20] width 35 height 5
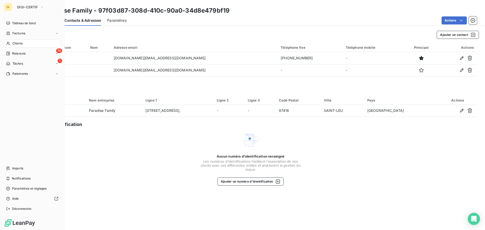
click at [12, 43] on span "Clients" at bounding box center [17, 43] width 10 height 5
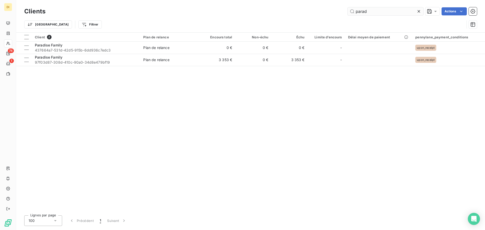
click at [376, 10] on input "parad" at bounding box center [386, 11] width 76 height 8
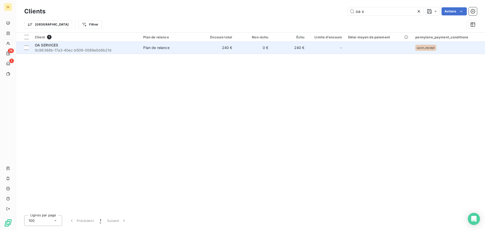
type input "oa s"
click at [62, 46] on div "OA SERVICES" at bounding box center [86, 45] width 102 height 5
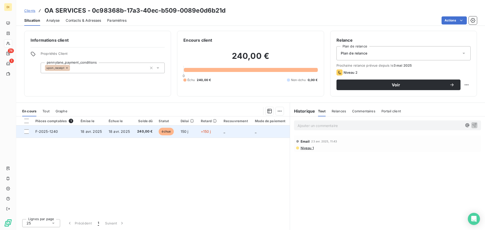
click at [127, 132] on span "18 avr. 2025" at bounding box center [119, 131] width 21 height 4
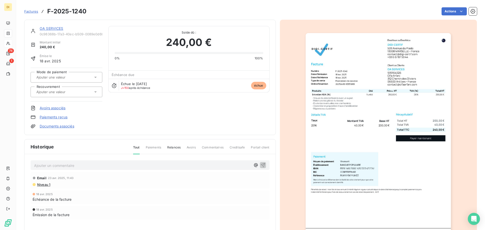
click at [46, 29] on link "OA SERVICES" at bounding box center [52, 28] width 24 height 4
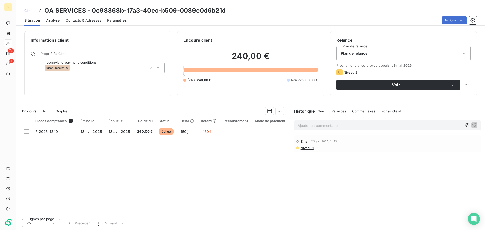
click at [80, 20] on span "Contacts & Adresses" at bounding box center [83, 20] width 35 height 5
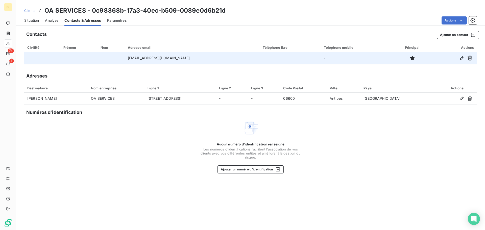
drag, startPoint x: 461, startPoint y: 58, endPoint x: 329, endPoint y: 72, distance: 132.6
drag, startPoint x: 329, startPoint y: 72, endPoint x: 459, endPoint y: 56, distance: 131.5
drag, startPoint x: 459, startPoint y: 56, endPoint x: 461, endPoint y: 59, distance: 3.1
drag, startPoint x: 461, startPoint y: 59, endPoint x: 468, endPoint y: 58, distance: 6.6
click at [468, 58] on div at bounding box center [455, 58] width 38 height 8
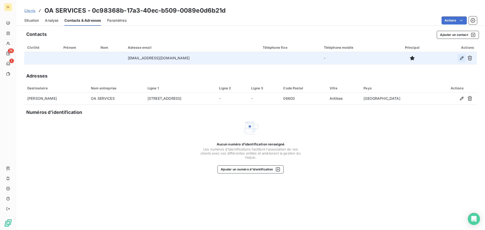
click at [463, 58] on icon "button" at bounding box center [461, 58] width 5 height 5
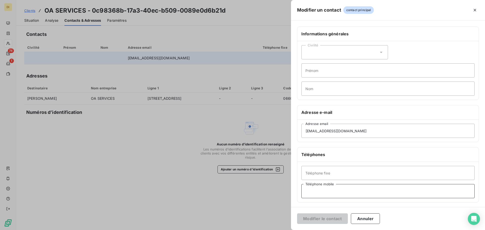
click at [325, 190] on input "Téléphone mobile" at bounding box center [387, 191] width 173 height 14
click at [335, 189] on input "Téléphone mobile" at bounding box center [387, 191] width 173 height 14
type input "0673964749"
click at [336, 219] on button "Modifier le contact" at bounding box center [322, 218] width 51 height 11
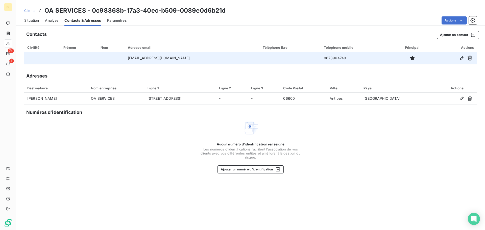
click at [38, 19] on span "Situation" at bounding box center [31, 20] width 15 height 5
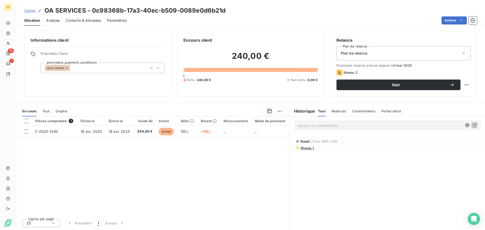
click at [115, 104] on section "En cours Tout Graphe Pièces comptables 1 Émise le Échue le Solde dû Statut Déla…" at bounding box center [153, 166] width 274 height 127
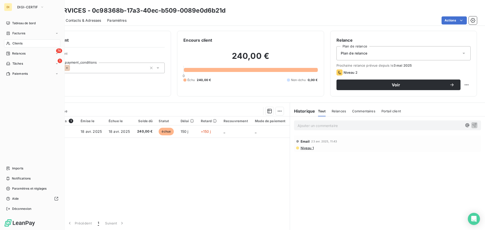
click at [12, 43] on div "Clients" at bounding box center [32, 43] width 56 height 8
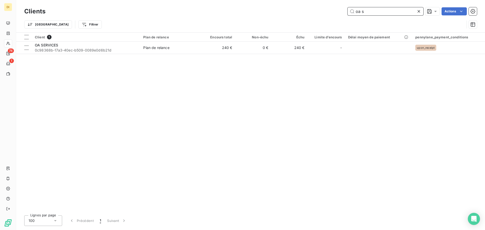
click at [380, 13] on input "oa s" at bounding box center [386, 11] width 76 height 8
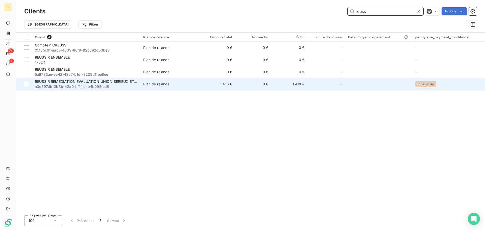
type input "reuss"
click at [100, 84] on div "REUSSIR REMEDIATION EVALUATION UNION SERIEUX STIMULATION IMPLICATION REUSSIR" at bounding box center [86, 81] width 102 height 5
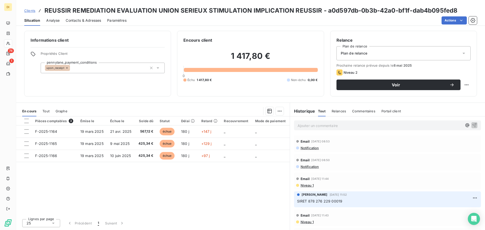
click at [85, 20] on span "Contacts & Adresses" at bounding box center [83, 20] width 35 height 5
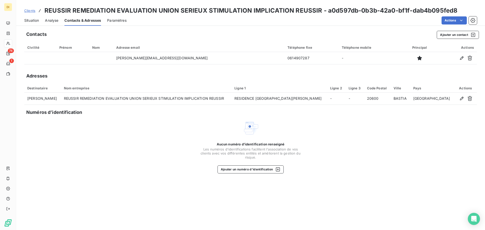
click at [29, 16] on div "Situation" at bounding box center [31, 20] width 15 height 11
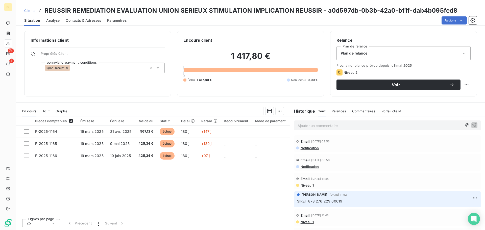
click at [157, 165] on div "Pièces comptables 3 Émise le Échue le Solde dû Statut Délai Retard Recouvrement…" at bounding box center [153, 165] width 274 height 99
click at [86, 20] on span "Contacts & Adresses" at bounding box center [83, 20] width 35 height 5
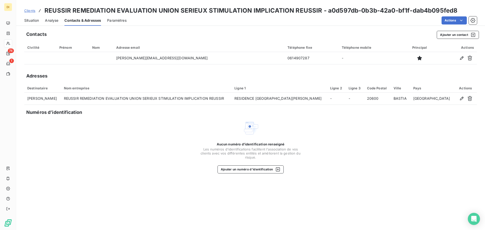
click at [31, 21] on span "Situation" at bounding box center [31, 20] width 15 height 5
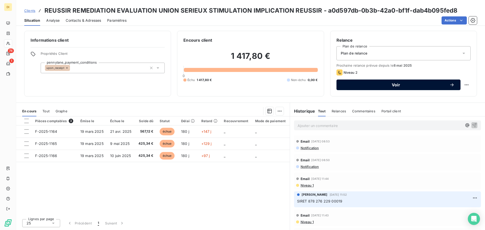
click at [375, 86] on span "Voir" at bounding box center [395, 85] width 107 height 4
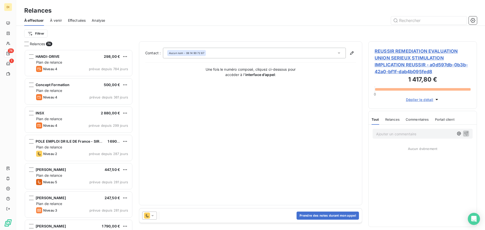
scroll to position [177, 105]
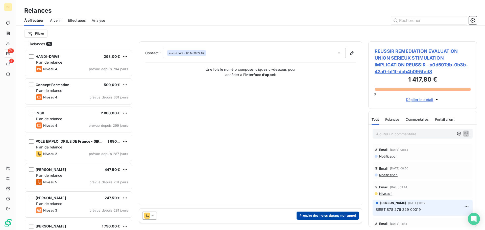
click at [330, 214] on button "Prendre des notes durant mon appel" at bounding box center [328, 216] width 62 height 8
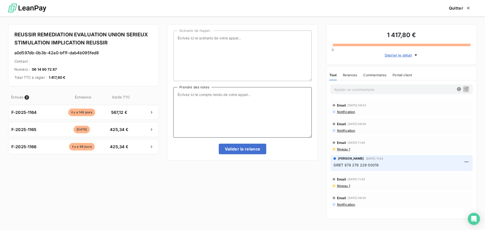
click at [250, 118] on textarea "Prendre des notes" at bounding box center [242, 112] width 138 height 51
type textarea "NRP"
click at [234, 150] on button "Valider la relance" at bounding box center [243, 149] width 48 height 11
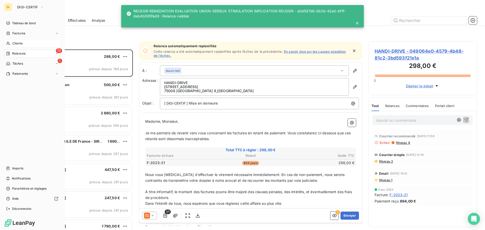
click at [13, 45] on span "Clients" at bounding box center [17, 43] width 10 height 5
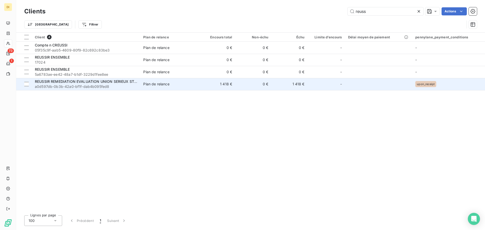
click at [119, 79] on div "REUSSIR REMEDIATION EVALUATION UNION SERIEUX STIMULATION IMPLICATION REUSSIR" at bounding box center [86, 81] width 102 height 5
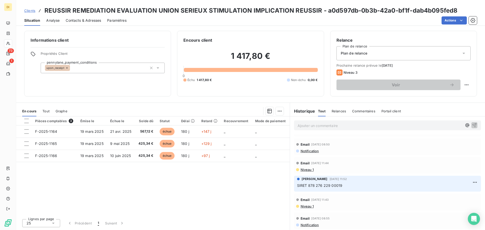
scroll to position [45, 0]
click at [464, 84] on html "DI 73 1 Clients REUSSIR REMEDIATION EVALUATION UNION SERIEUX STIMULATION IMPLIC…" at bounding box center [242, 115] width 485 height 230
click at [102, 135] on html "DI 73 1 Clients REUSSIR REMEDIATION EVALUATION UNION SERIEUX STIMULATION IMPLIC…" at bounding box center [242, 115] width 485 height 230
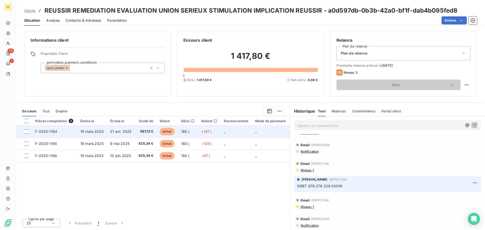
click at [114, 131] on span "21 avr. 2025" at bounding box center [120, 131] width 21 height 4
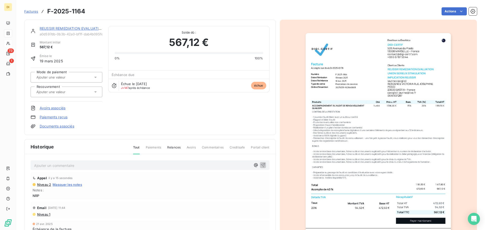
click at [59, 95] on div at bounding box center [64, 92] width 58 height 7
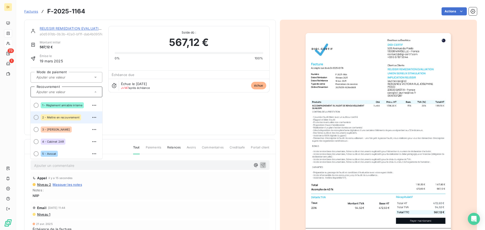
click at [58, 116] on span "2 - Mettre en recouvrement" at bounding box center [60, 117] width 37 height 3
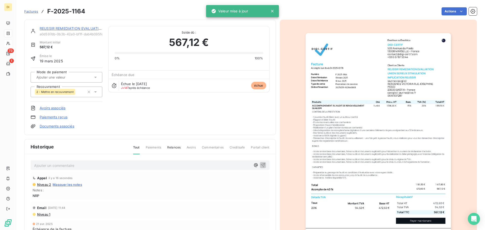
click at [58, 30] on link "REUSSIR REMEDIATION EVALUATION UNION SERIEUX STIMULATION IMPLICATION REUSSIR" at bounding box center [120, 28] width 160 height 4
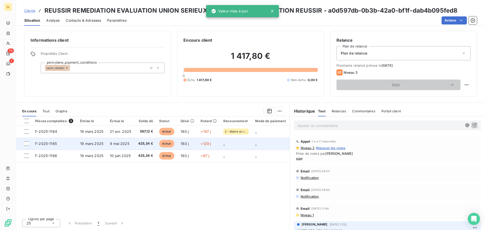
click at [83, 143] on span "19 mars 2025" at bounding box center [91, 143] width 23 height 4
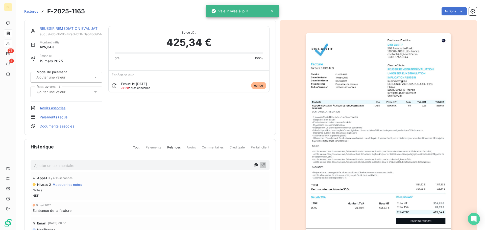
click at [64, 95] on div at bounding box center [67, 92] width 72 height 11
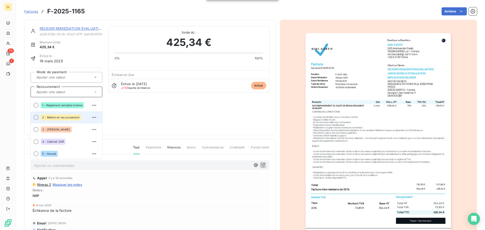
click at [64, 114] on div "2 - Mettre en recouvrement" at bounding box center [70, 117] width 58 height 8
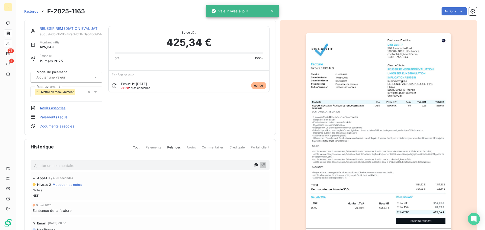
click at [62, 31] on div "REUSSIR REMEDIATION EVALUATION UNION SERIEUX STIMULATION IMPLICATION REUSSIR" at bounding box center [71, 28] width 63 height 5
click at [62, 29] on link "REUSSIR REMEDIATION EVALUATION UNION SERIEUX STIMULATION IMPLICATION REUSSIR" at bounding box center [120, 28] width 160 height 4
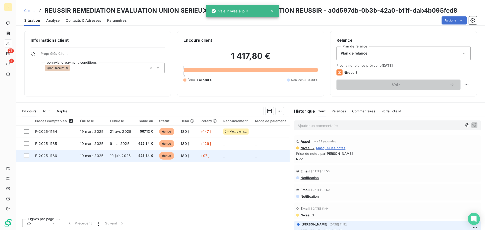
click at [98, 156] on span "19 mars 2025" at bounding box center [91, 156] width 23 height 4
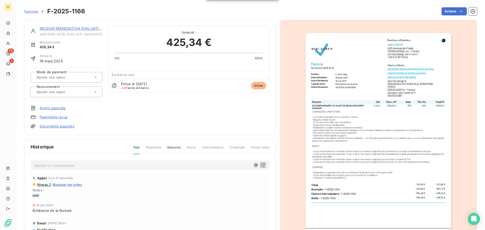
click at [58, 89] on div at bounding box center [64, 92] width 58 height 7
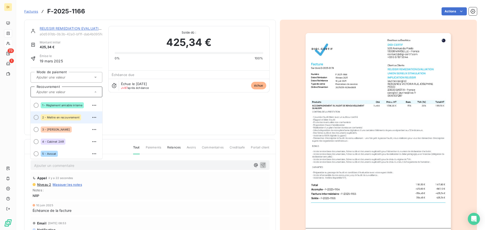
click at [58, 117] on span "2 - Mettre en recouvrement" at bounding box center [60, 117] width 37 height 3
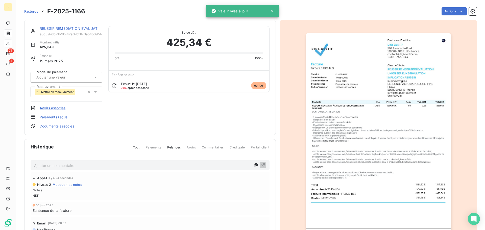
click at [56, 28] on link "REUSSIR REMEDIATION EVALUATION UNION SERIEUX STIMULATION IMPLICATION REUSSIR" at bounding box center [120, 28] width 160 height 4
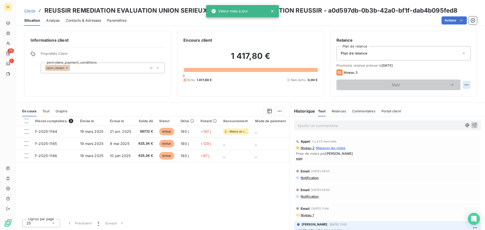
click at [469, 84] on html "DI 73 1 Clients REUSSIR REMEDIATION EVALUATION UNION SERIEUX STIMULATION IMPLIC…" at bounding box center [242, 115] width 485 height 230
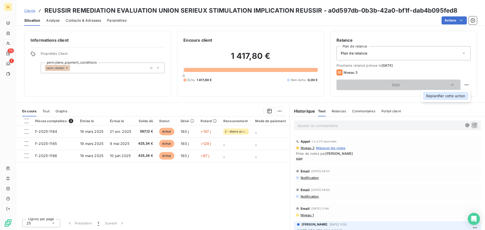
click at [448, 96] on div "Replanifier cette action" at bounding box center [445, 96] width 45 height 8
select select "8"
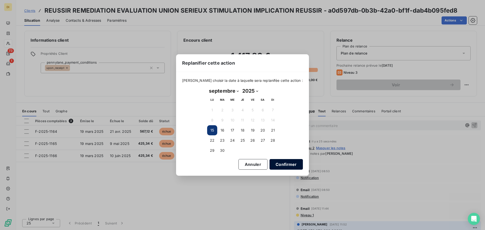
click at [270, 160] on button "Confirmer" at bounding box center [286, 164] width 33 height 11
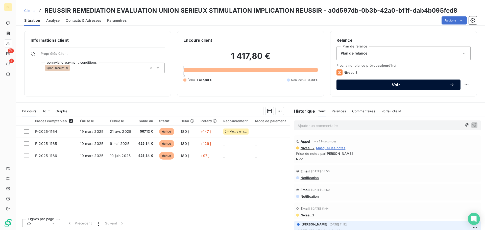
click at [362, 89] on button "Voir" at bounding box center [398, 85] width 124 height 11
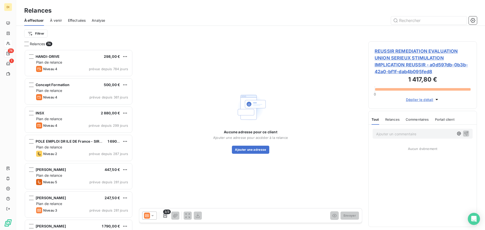
scroll to position [177, 105]
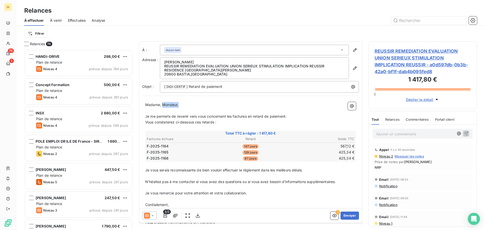
drag, startPoint x: 185, startPoint y: 105, endPoint x: 162, endPoint y: 107, distance: 23.6
click at [162, 107] on p "Madame, Monsieur," at bounding box center [250, 105] width 211 height 6
click at [352, 70] on icon "button" at bounding box center [354, 68] width 5 height 5
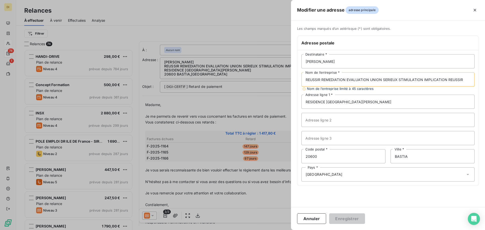
drag, startPoint x: 466, startPoint y: 83, endPoint x: 383, endPoint y: 78, distance: 83.2
click at [383, 78] on input "REUSSIR REMEDIATION EVALUATION UNION SERIEUX STIMULATION IMPLICATION REUSSIR" at bounding box center [387, 79] width 173 height 14
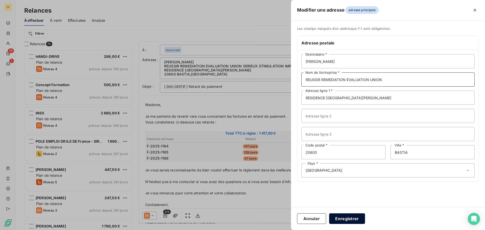
type input "REUSSIR REMEDIATION EVALUATION UNION"
click at [348, 222] on button "Enregistrer" at bounding box center [347, 218] width 36 height 11
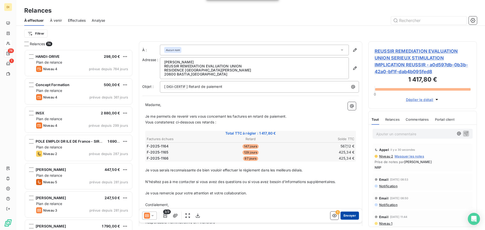
click at [347, 217] on button "Envoyer" at bounding box center [349, 216] width 18 height 8
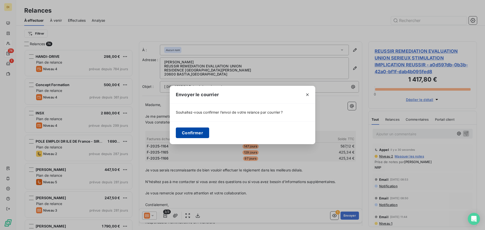
click at [189, 130] on button "Confirmer" at bounding box center [192, 133] width 33 height 11
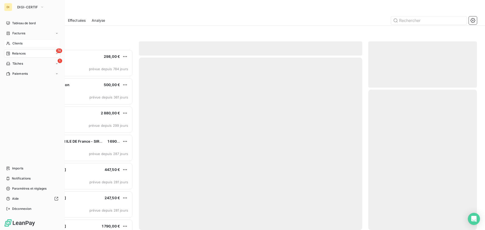
click at [8, 43] on icon at bounding box center [8, 43] width 4 height 3
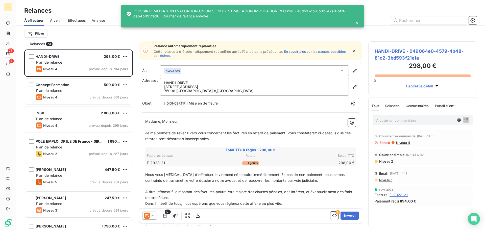
scroll to position [177, 105]
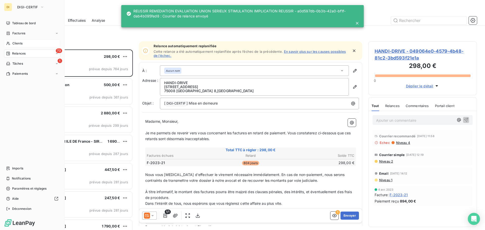
click at [13, 43] on span "Clients" at bounding box center [17, 43] width 10 height 5
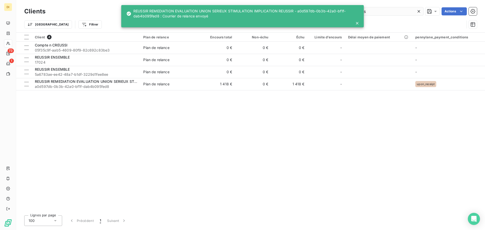
click at [399, 13] on input "reuss" at bounding box center [386, 11] width 76 height 8
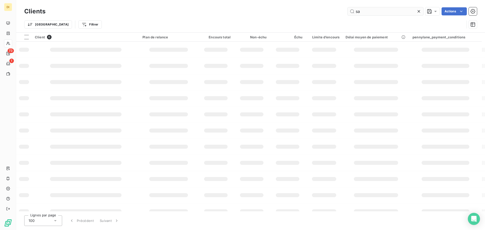
type input "s"
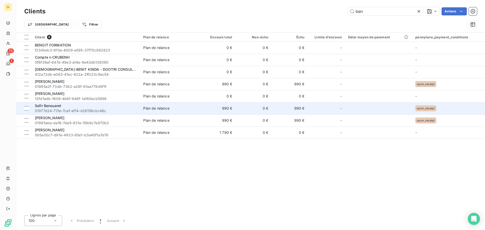
type input "ben"
click at [86, 110] on span "01977d24-715e-7caf-af14-d26156cbc46c" at bounding box center [86, 110] width 102 height 5
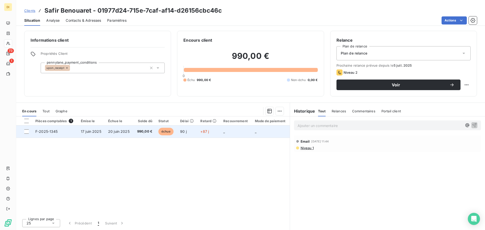
click at [119, 130] on span "20 juin 2025" at bounding box center [118, 131] width 21 height 4
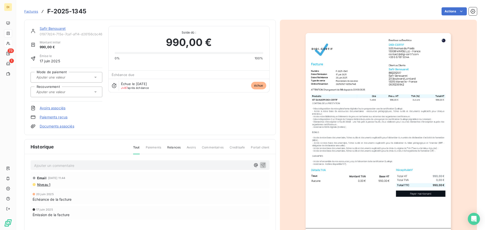
click at [49, 28] on link "Safir Benouaret" at bounding box center [53, 28] width 26 height 4
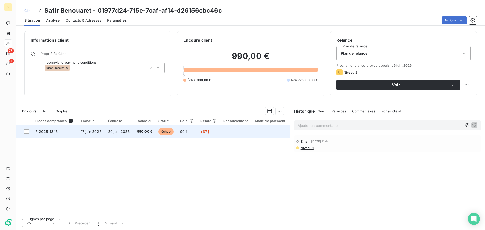
click at [93, 130] on span "17 juin 2025" at bounding box center [91, 131] width 20 height 4
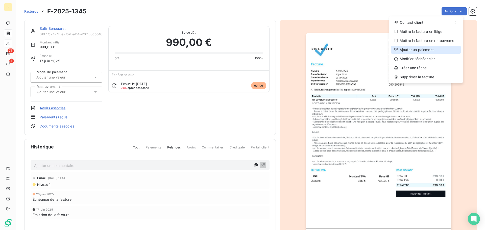
click at [405, 48] on div "Ajouter un paiement" at bounding box center [426, 50] width 70 height 8
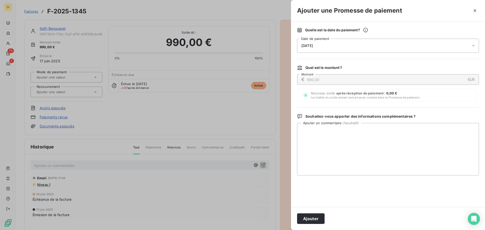
click at [379, 45] on div "[DATE]" at bounding box center [388, 46] width 182 height 14
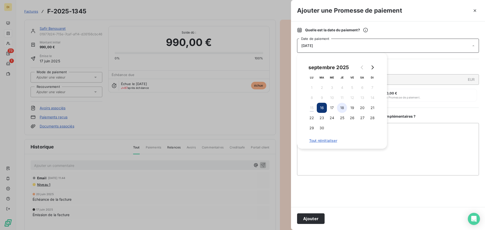
click at [344, 108] on button "18" at bounding box center [342, 108] width 10 height 10
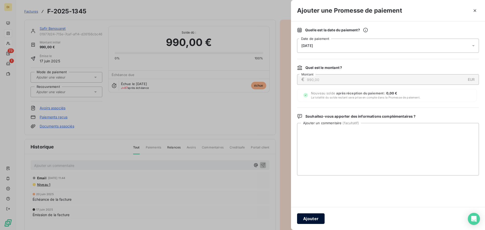
click at [312, 219] on button "Ajouter" at bounding box center [311, 218] width 28 height 11
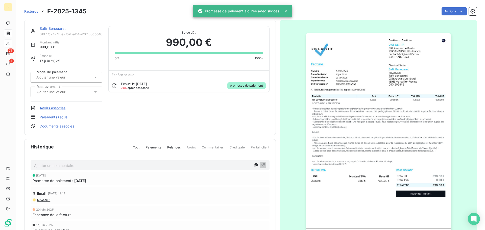
click at [57, 30] on link "Safir Benouaret" at bounding box center [53, 28] width 26 height 4
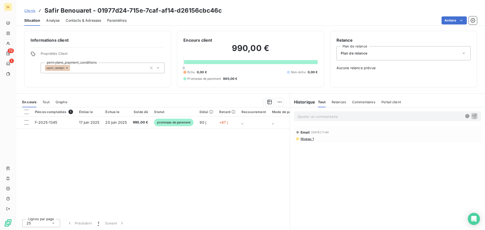
click at [333, 115] on p "Ajouter un commentaire ﻿" at bounding box center [380, 116] width 165 height 6
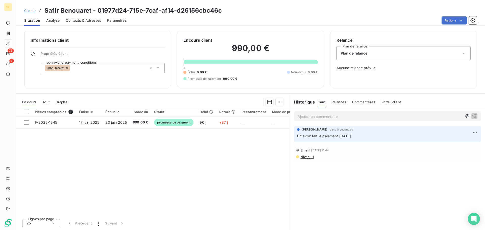
click at [98, 164] on div "Pièces comptables 1 Émise le Échue le Solde dû Statut Délai Retard Recouvrement…" at bounding box center [153, 161] width 274 height 108
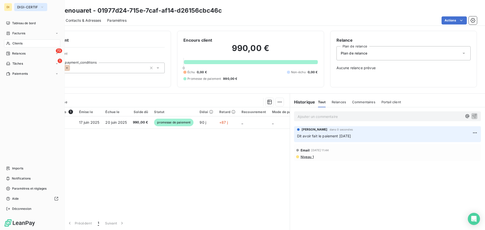
click at [32, 5] on span "DIGI-CERTIF" at bounding box center [27, 7] width 21 height 4
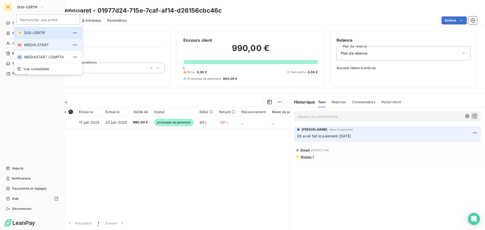
click at [32, 44] on span "MEDIA-START" at bounding box center [46, 44] width 45 height 5
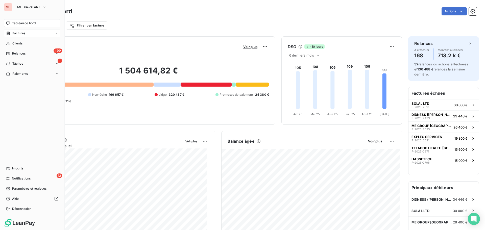
click at [25, 34] on span "Factures" at bounding box center [18, 33] width 13 height 5
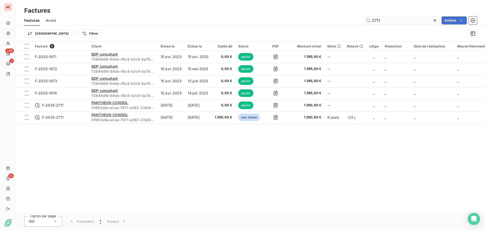
click at [380, 21] on input "2711" at bounding box center [402, 20] width 76 height 8
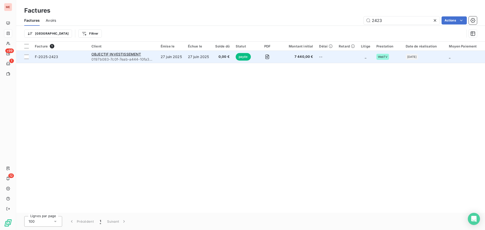
type input "2423"
click at [125, 52] on div "OBJECTIF INVESTISSEMENT" at bounding box center [122, 54] width 63 height 5
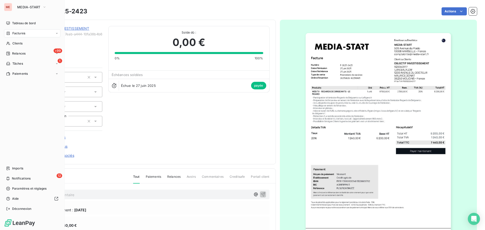
click at [24, 30] on div "Factures" at bounding box center [32, 33] width 56 height 8
click at [23, 42] on span "Factures" at bounding box center [18, 43] width 13 height 5
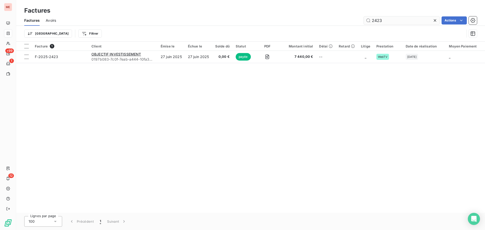
click at [385, 19] on input "2423" at bounding box center [402, 20] width 76 height 8
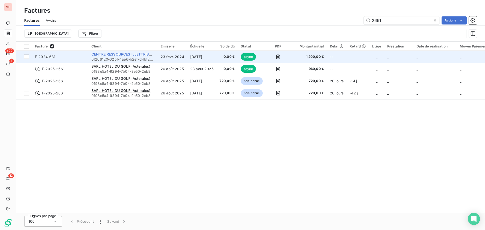
type input "2661"
click at [113, 55] on span "CENTRE RESSOURCES ILLETTRISME ET ANALPHABETISME DE LA REGION [GEOGRAPHIC_DATA]" at bounding box center [174, 54] width 166 height 4
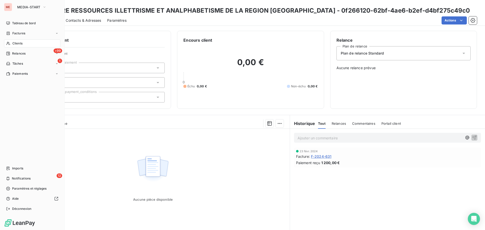
click at [17, 44] on span "Clients" at bounding box center [17, 43] width 10 height 5
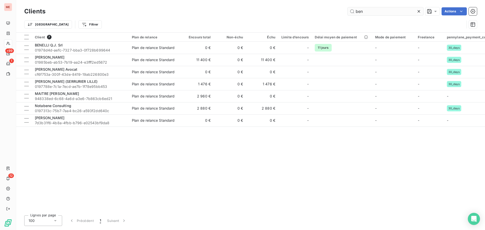
click at [355, 12] on input "ben" at bounding box center [386, 11] width 76 height 8
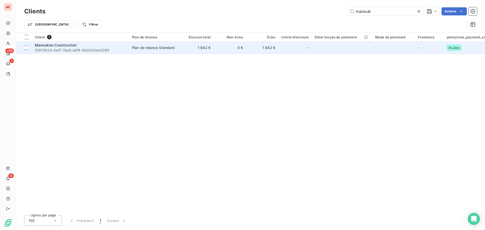
type input "manouk"
click at [103, 47] on div "Manoukian Construction" at bounding box center [80, 45] width 91 height 5
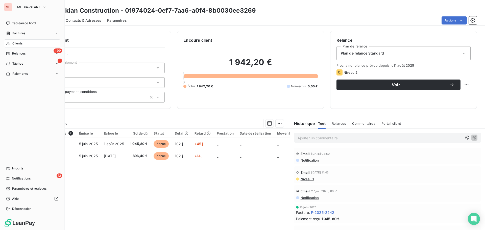
click at [10, 43] on icon at bounding box center [8, 43] width 4 height 4
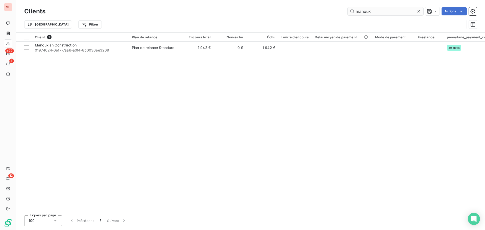
click at [392, 9] on input "manouk" at bounding box center [386, 11] width 76 height 8
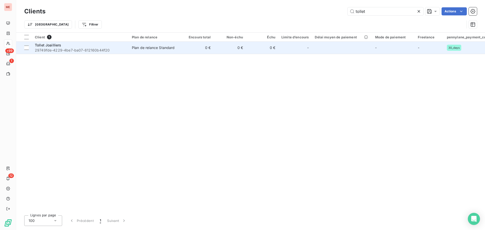
type input "tollet"
click at [84, 46] on div "Tollet Joailliers" at bounding box center [80, 45] width 91 height 5
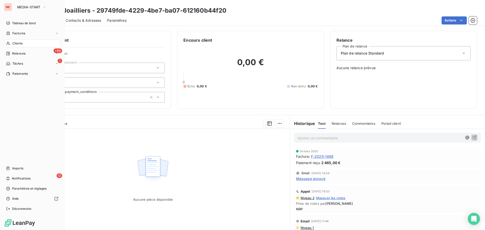
click at [11, 41] on div "Clients" at bounding box center [32, 43] width 56 height 8
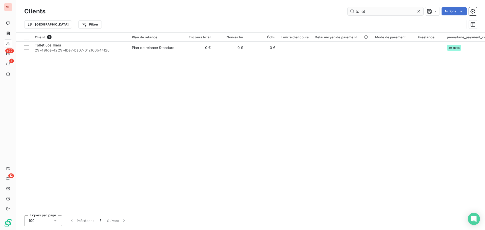
click at [358, 11] on input "tollet" at bounding box center [386, 11] width 76 height 8
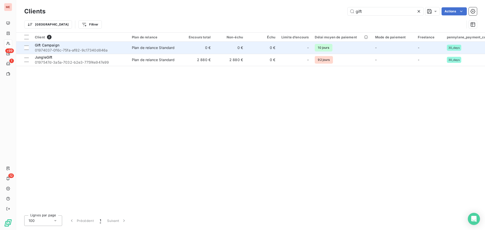
type input "gift"
click at [78, 49] on span "01974037-0f6c-75fa-af82-9c17340d846a" at bounding box center [80, 50] width 91 height 5
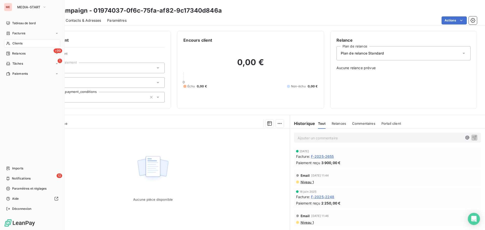
drag, startPoint x: 9, startPoint y: 39, endPoint x: 8, endPoint y: 42, distance: 3.5
click at [8, 42] on nav "Tableau de bord Factures Clients +99 Relances 1 Tâches Paiements" at bounding box center [32, 48] width 56 height 59
click at [8, 42] on icon at bounding box center [8, 43] width 4 height 4
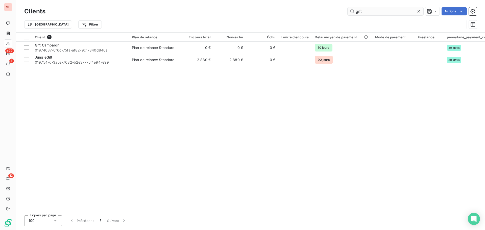
click at [380, 14] on input "gift" at bounding box center [386, 11] width 76 height 8
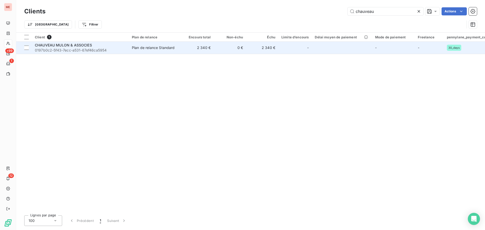
type input "chauveau"
click at [204, 46] on td "2 340 €" at bounding box center [197, 48] width 32 height 12
